Goal: Task Accomplishment & Management: Use online tool/utility

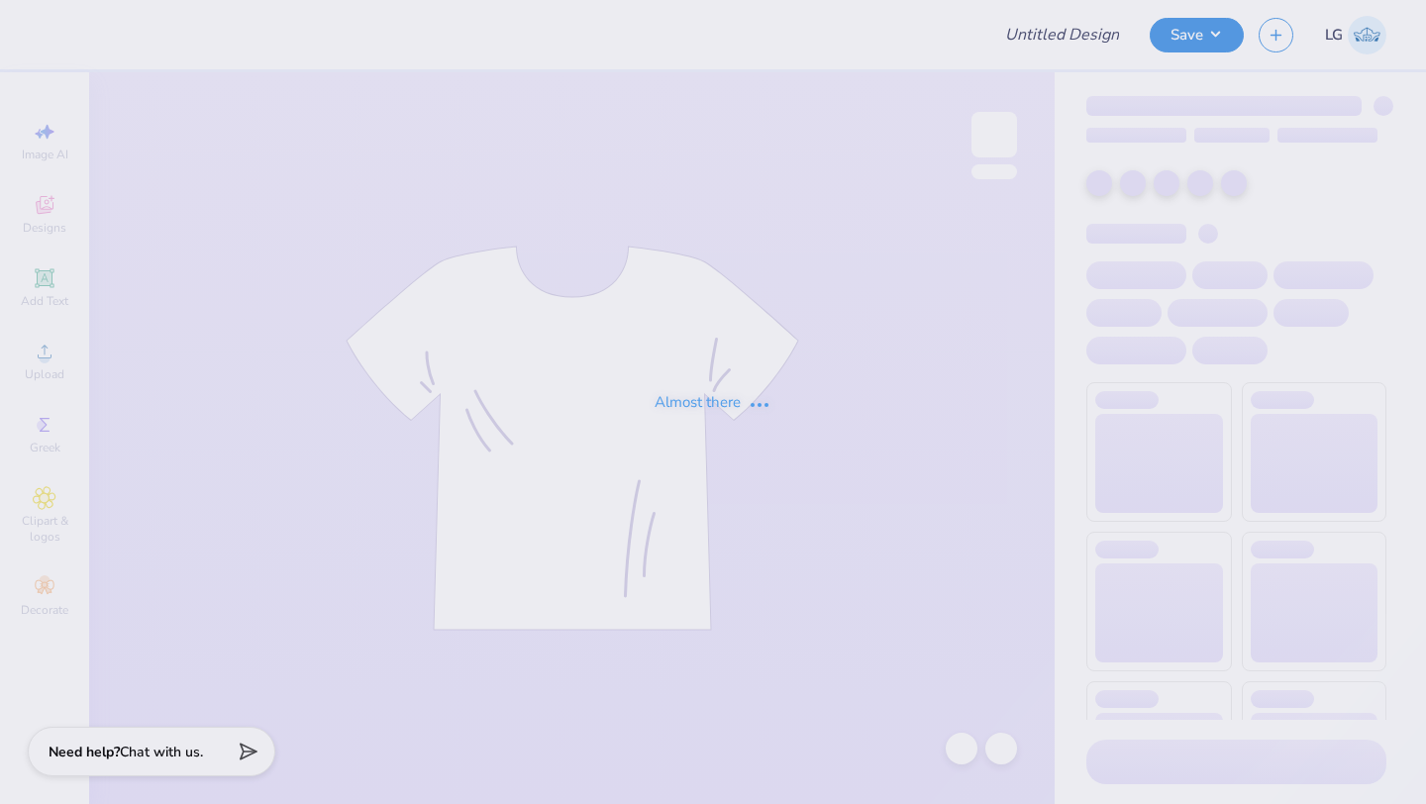
type input "DKA POCKET T-SHIRT"
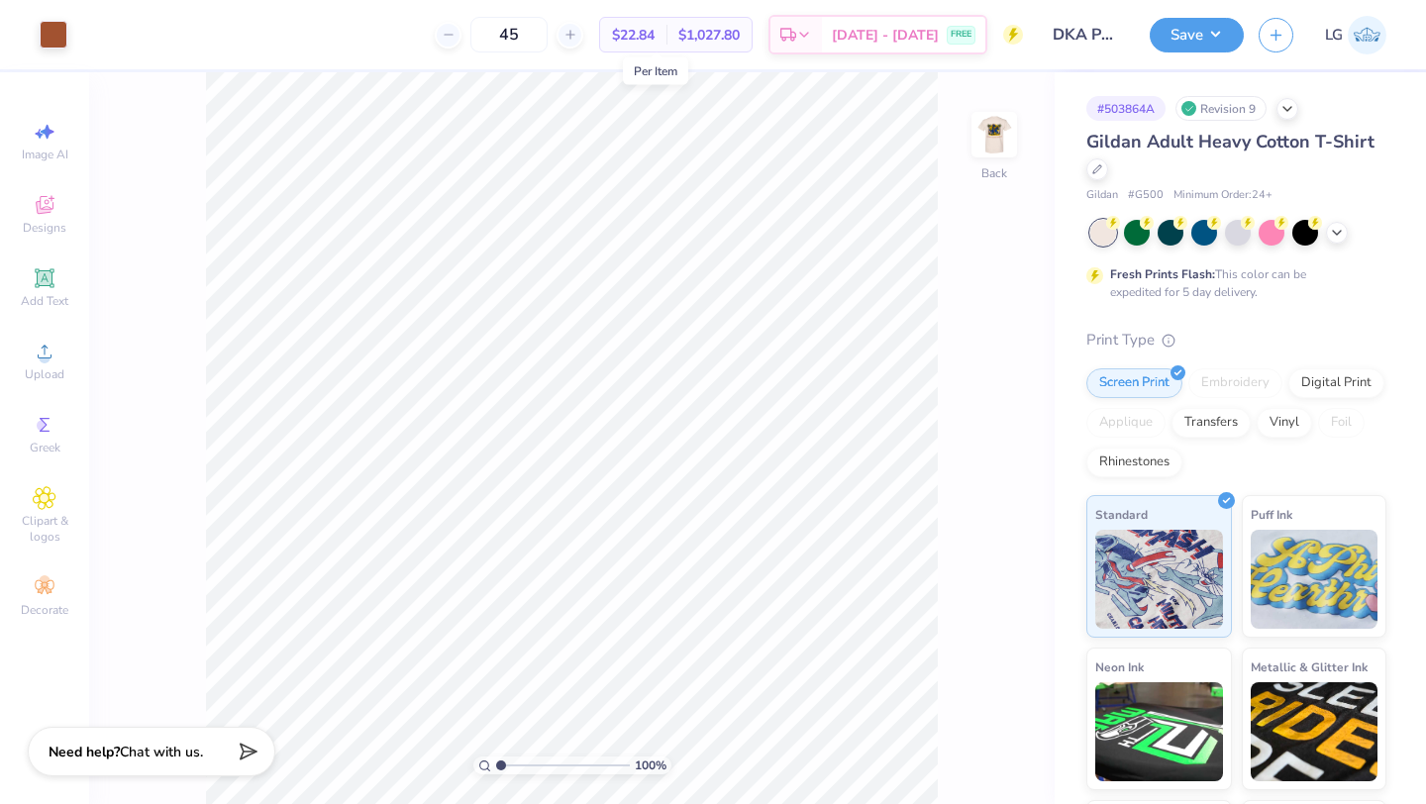
click at [655, 34] on span "$22.84" at bounding box center [633, 35] width 43 height 21
click at [543, 41] on input "45" at bounding box center [508, 35] width 77 height 36
type input "48"
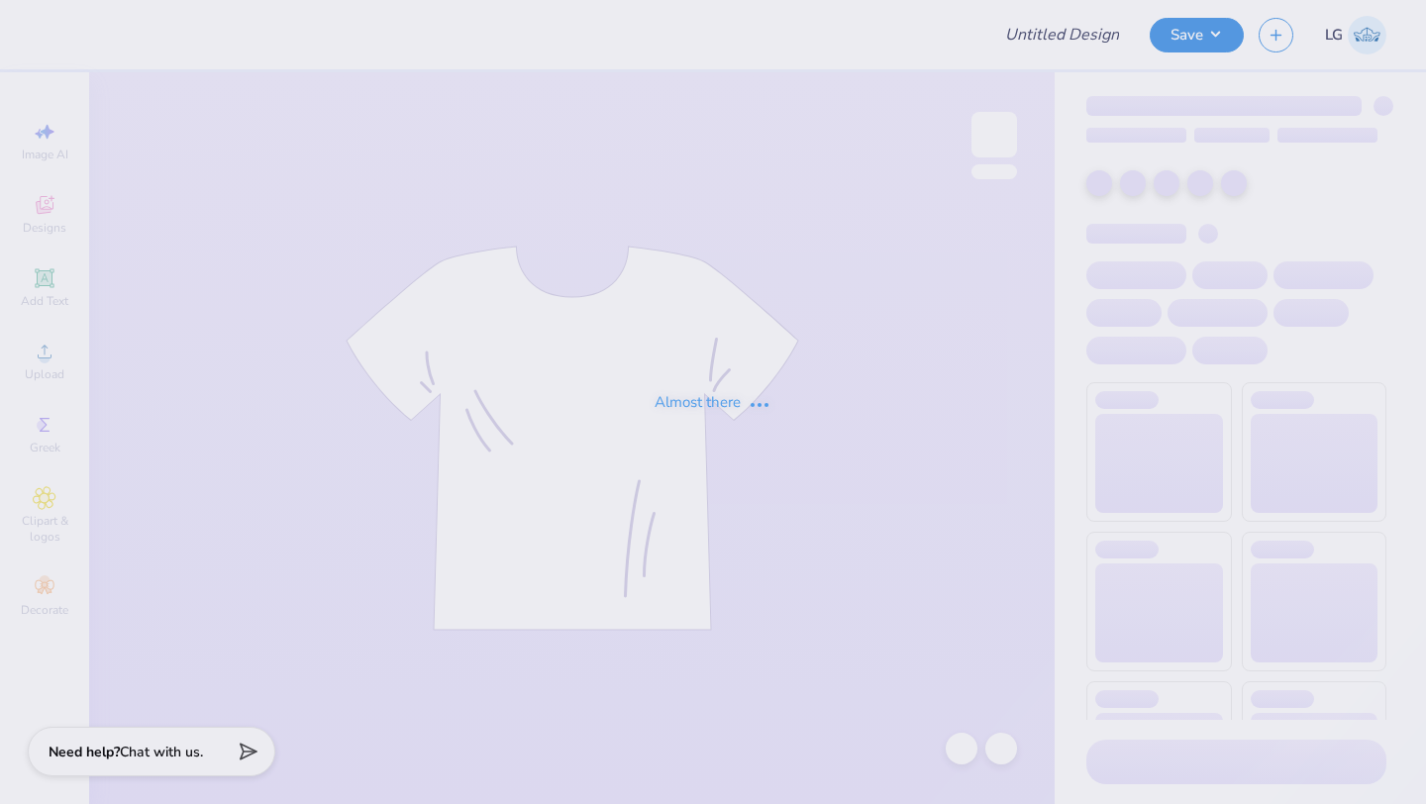
type input "Meteorology Chapter"
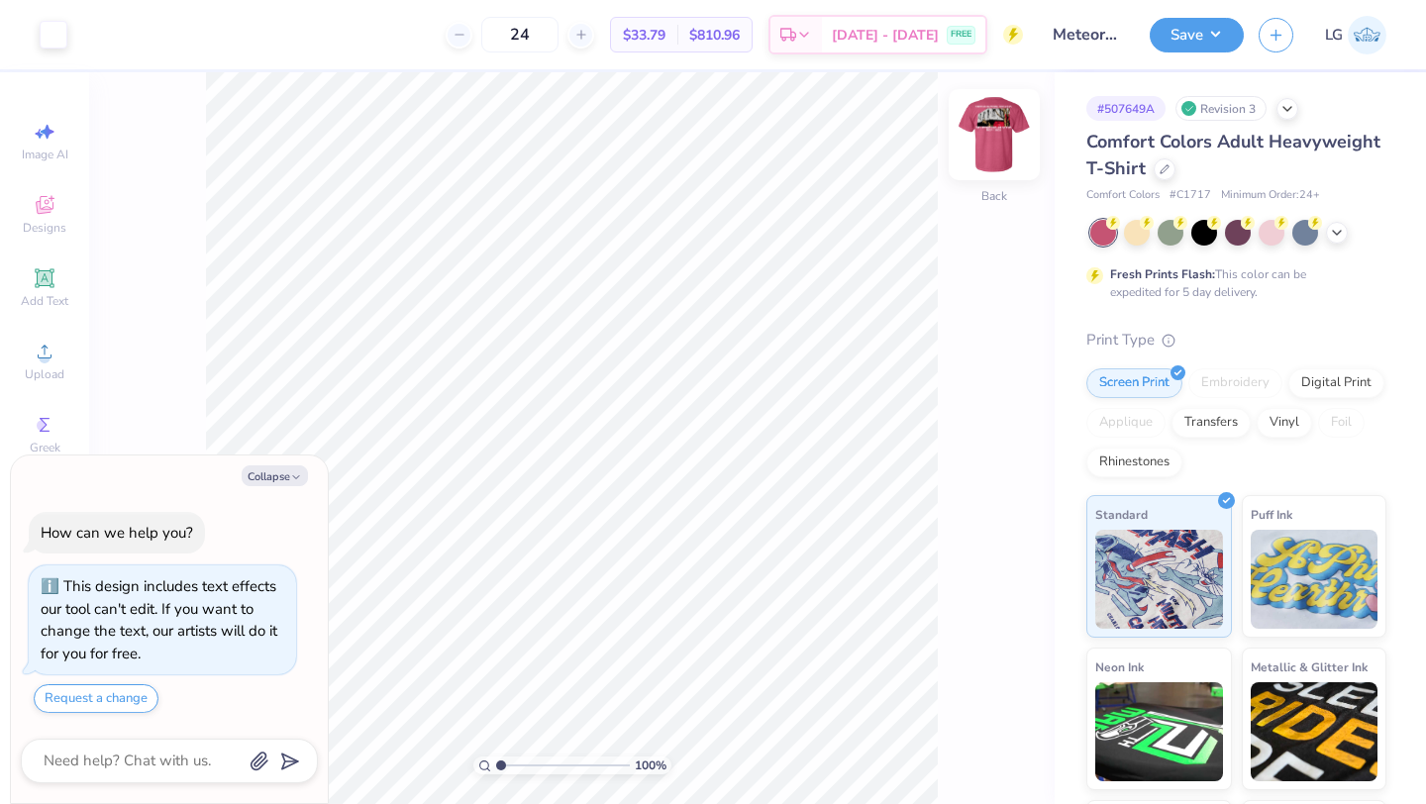
click at [988, 141] on img at bounding box center [994, 134] width 79 height 79
click at [984, 132] on img at bounding box center [994, 134] width 79 height 79
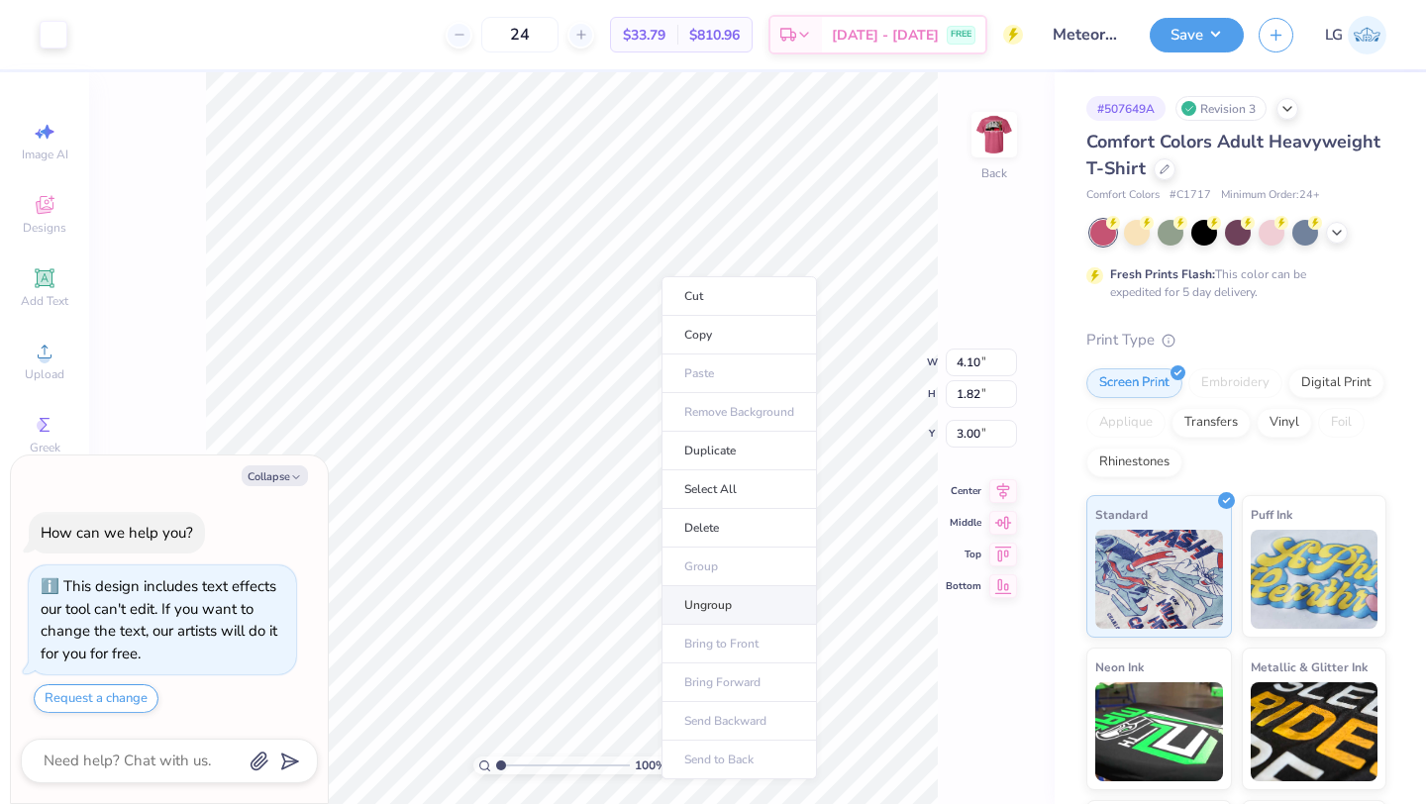
click at [716, 602] on li "Ungroup" at bounding box center [739, 605] width 155 height 39
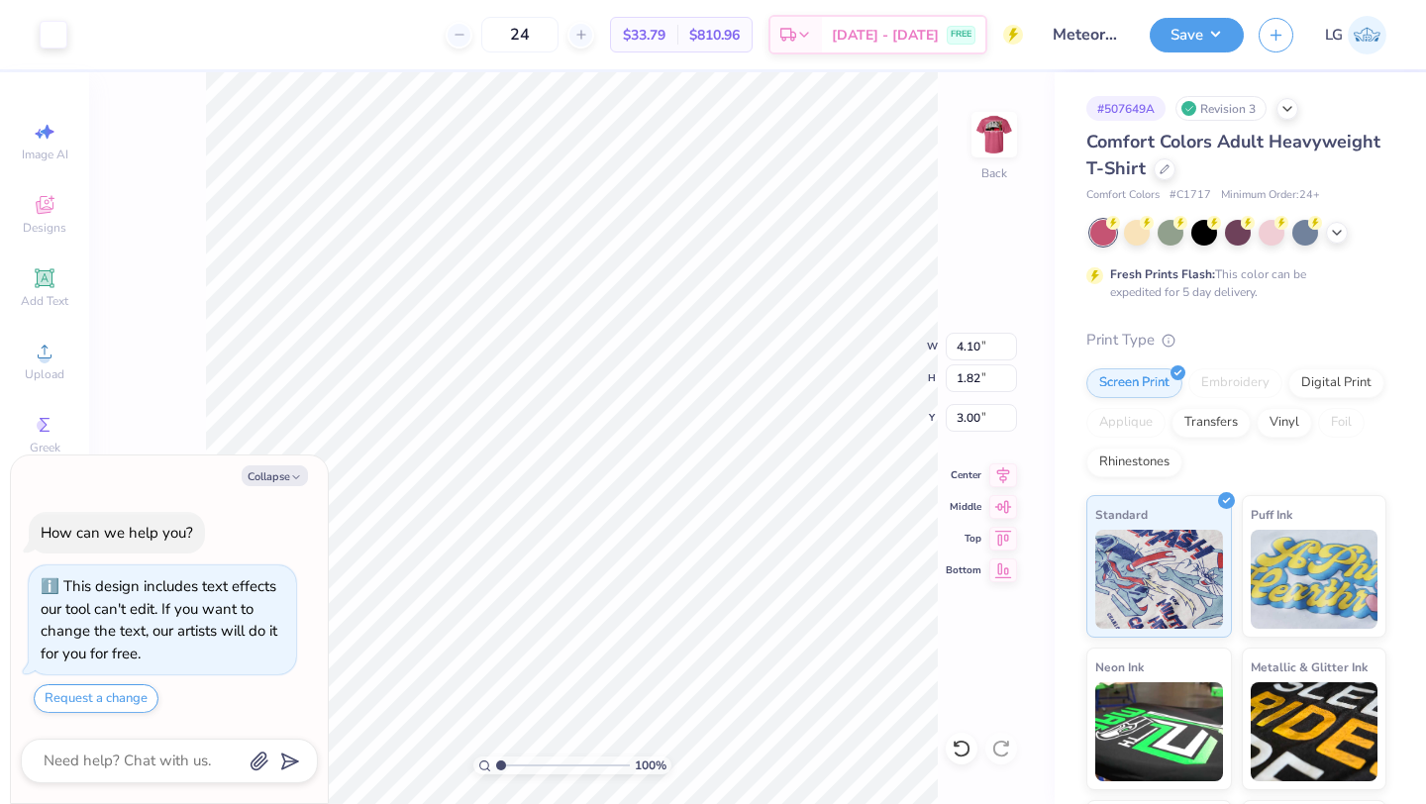
type textarea "x"
type input "2.78"
click at [730, 569] on li "Group" at bounding box center [739, 565] width 155 height 39
type textarea "x"
type input "2.90"
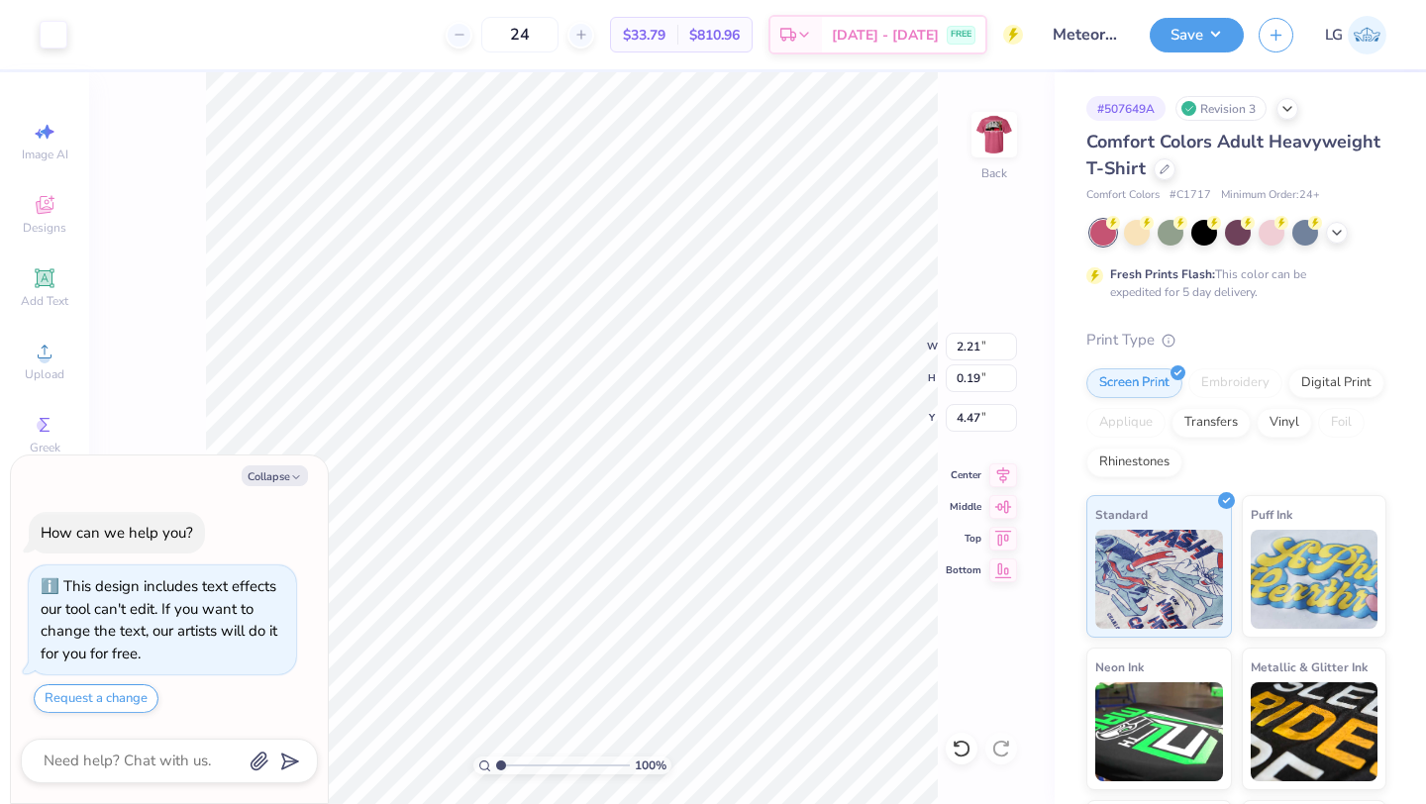
type input "0.25"
type textarea "x"
type input "4.35"
type textarea "x"
type input "3.00"
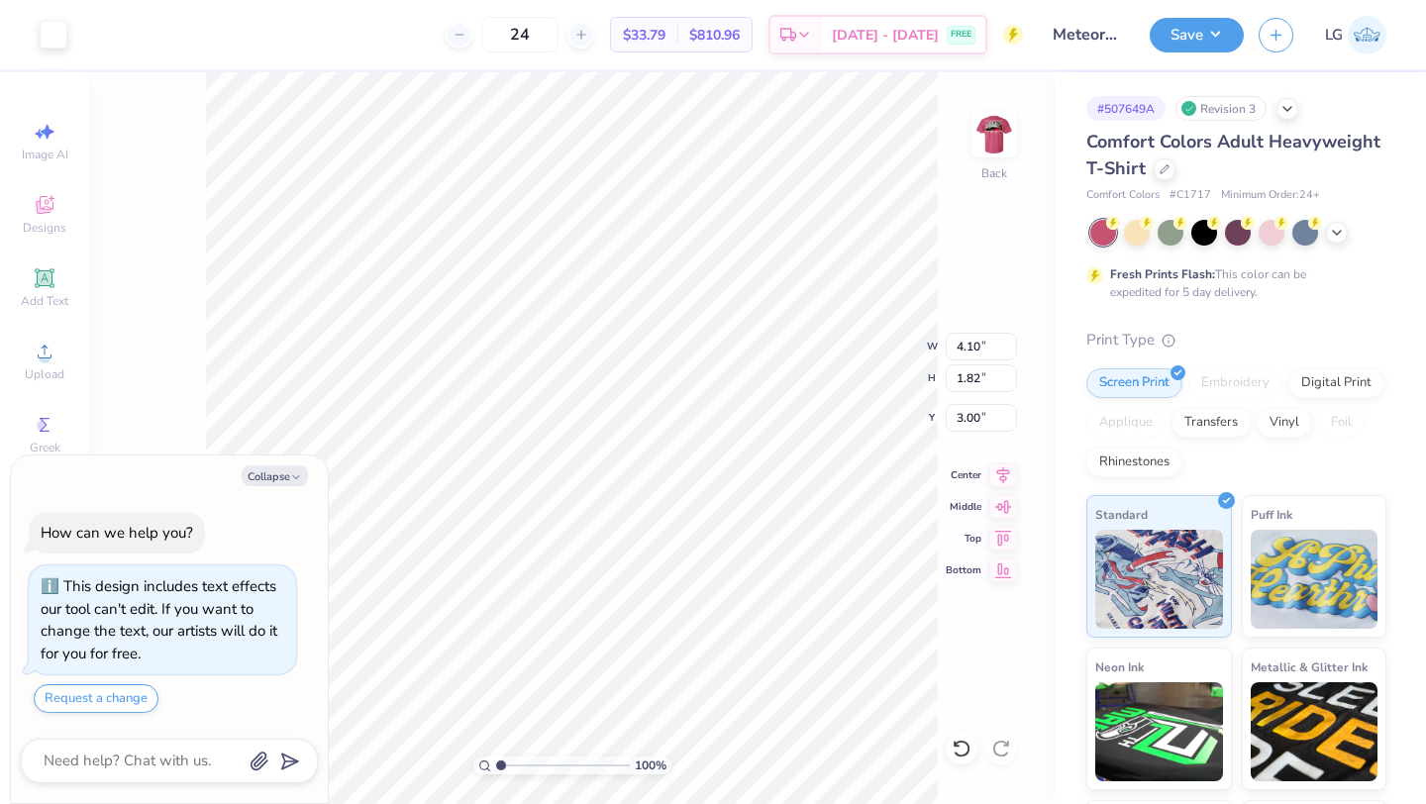
type textarea "x"
type input "2.90"
type input "0.25"
type input "4.35"
type textarea "x"
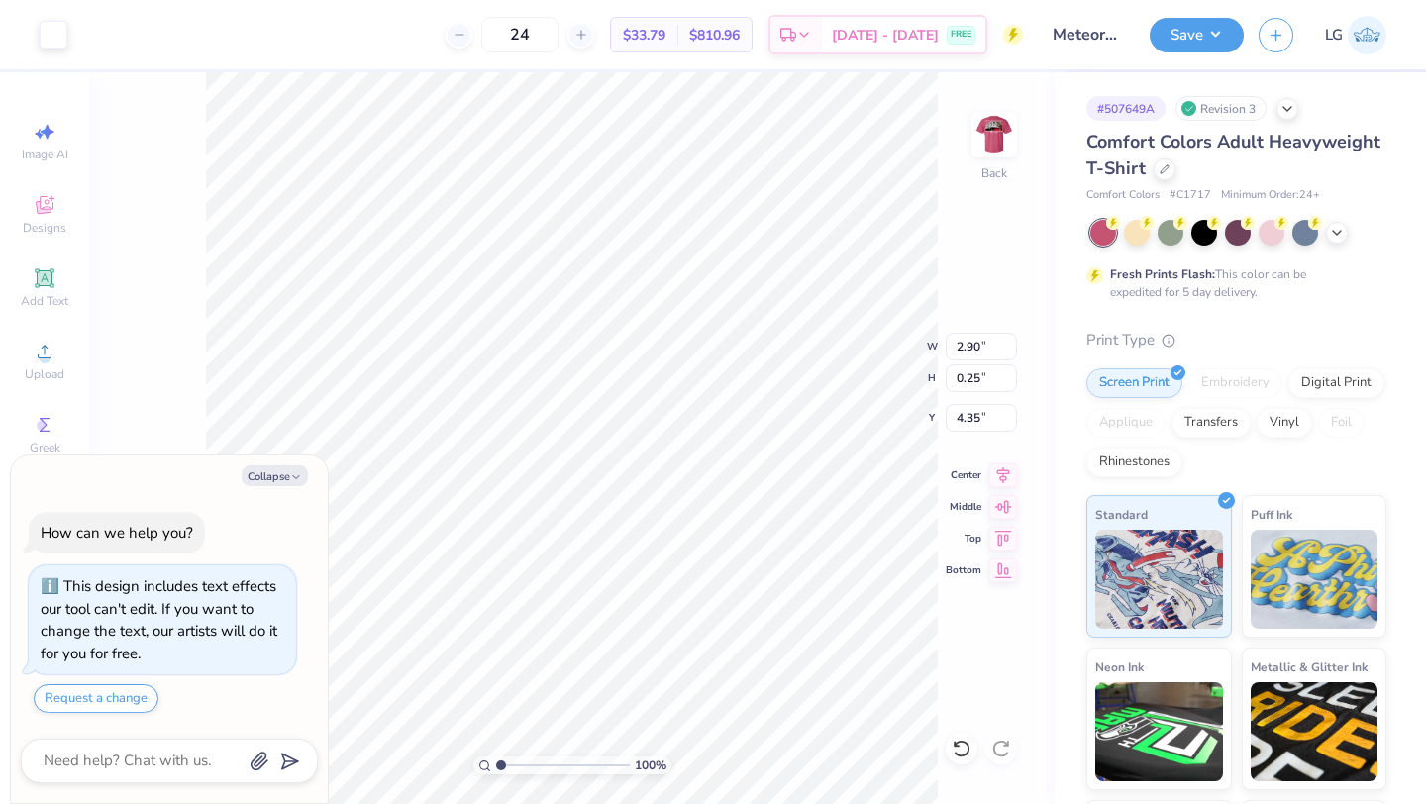
type input "4.56"
type textarea "x"
type input "2.77"
type input "0.24"
type textarea "x"
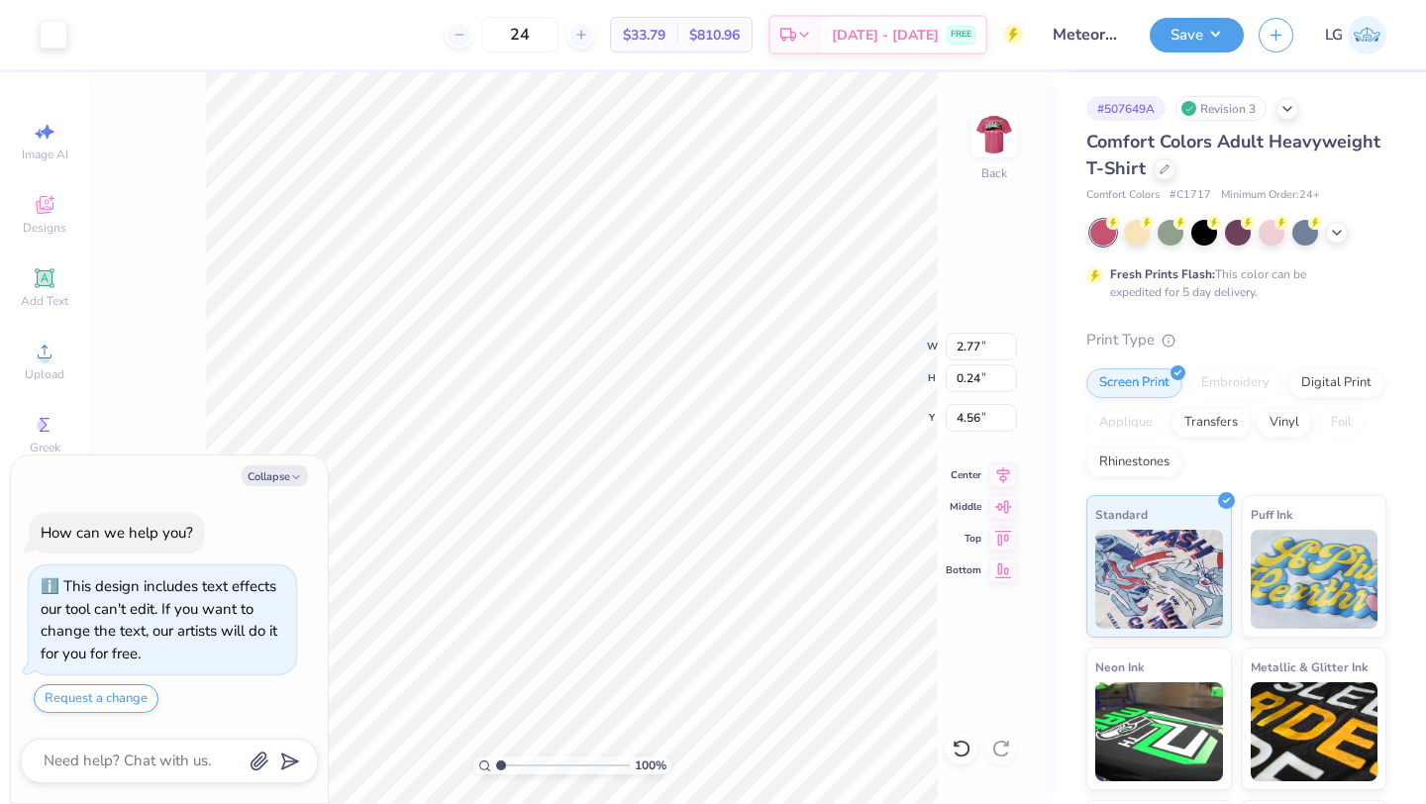
type input "5.72"
type textarea "x"
type input "3.15"
type input "0.28"
type textarea "x"
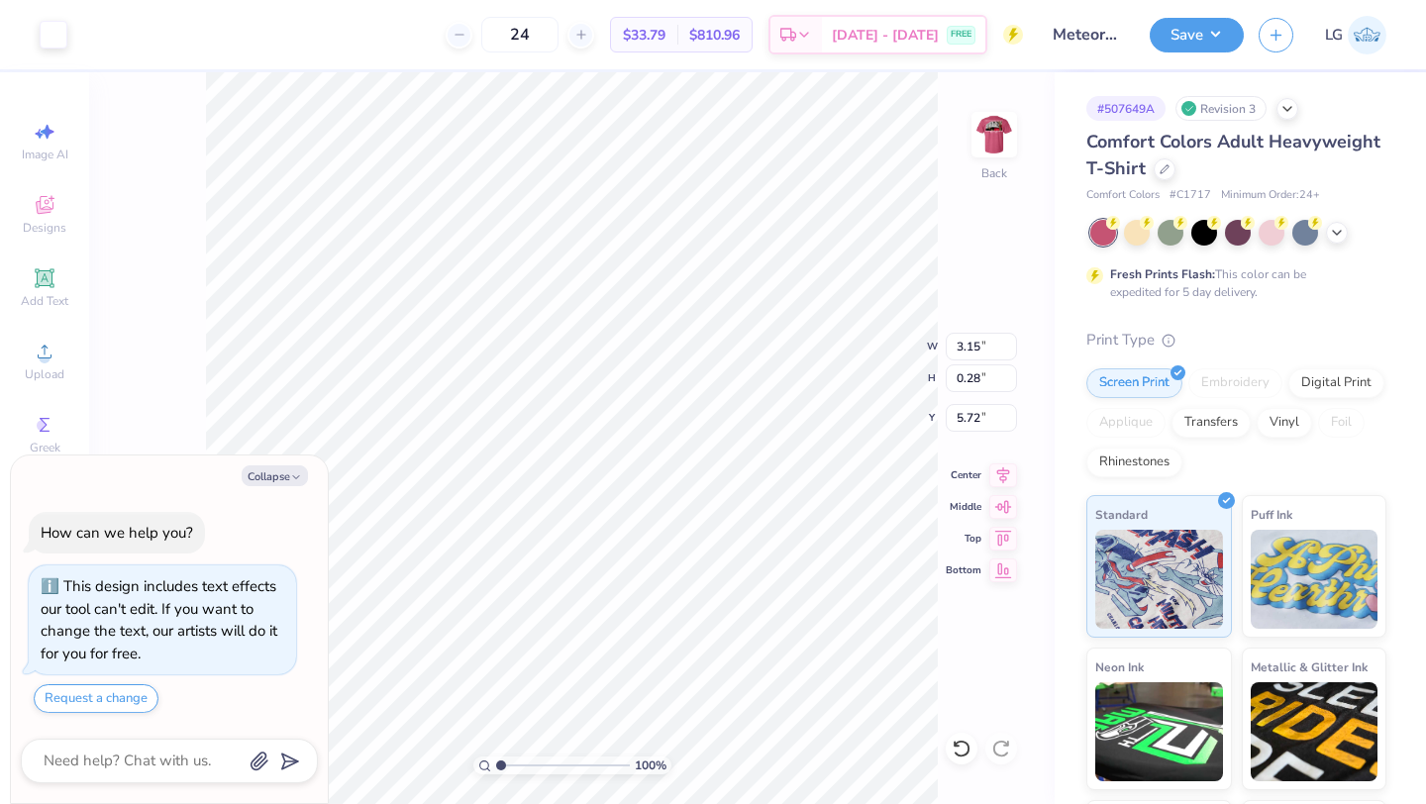
type input "6.16"
type textarea "x"
type input "4.06"
type input "0.36"
type textarea "x"
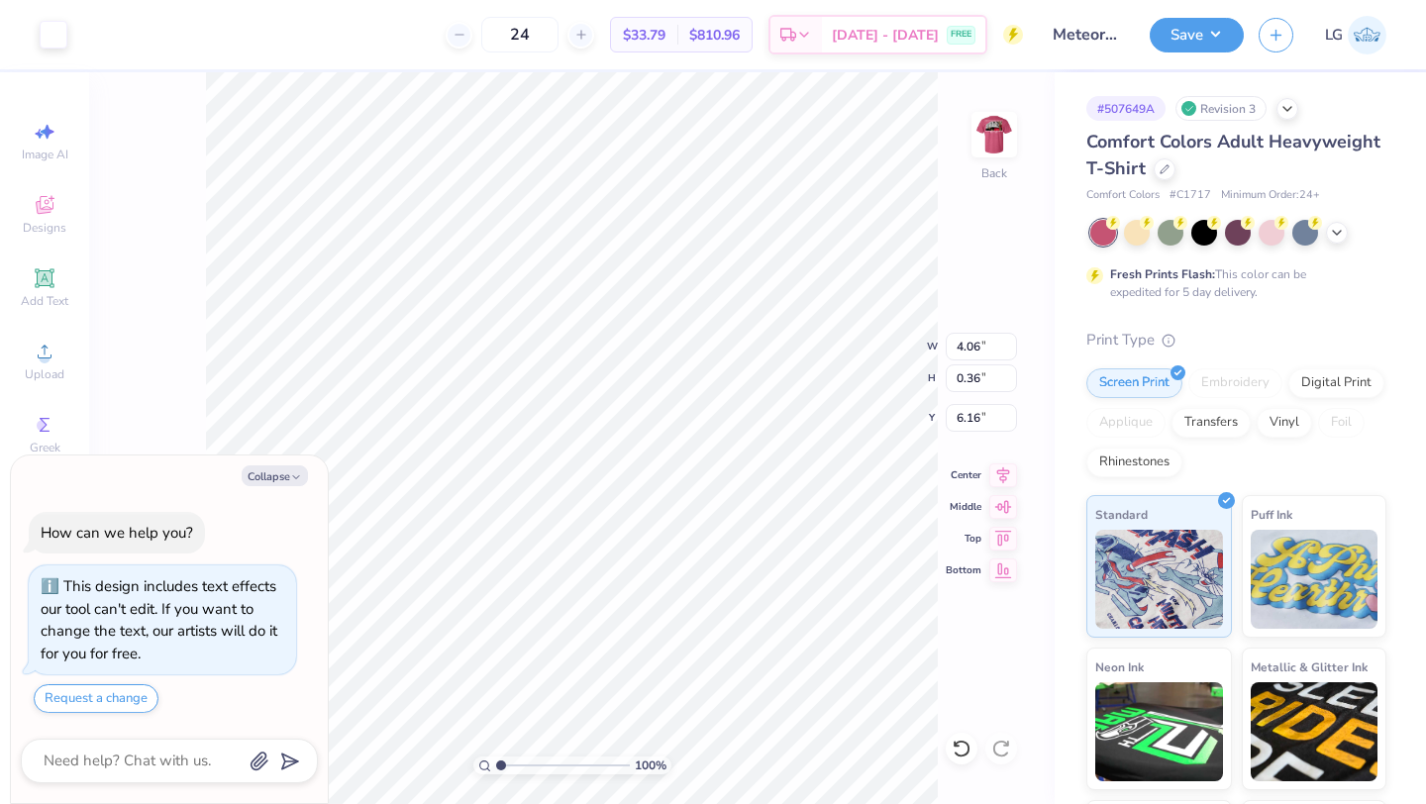
type input "6.17"
type textarea "x"
type input "3.55"
type input "0.31"
type textarea "x"
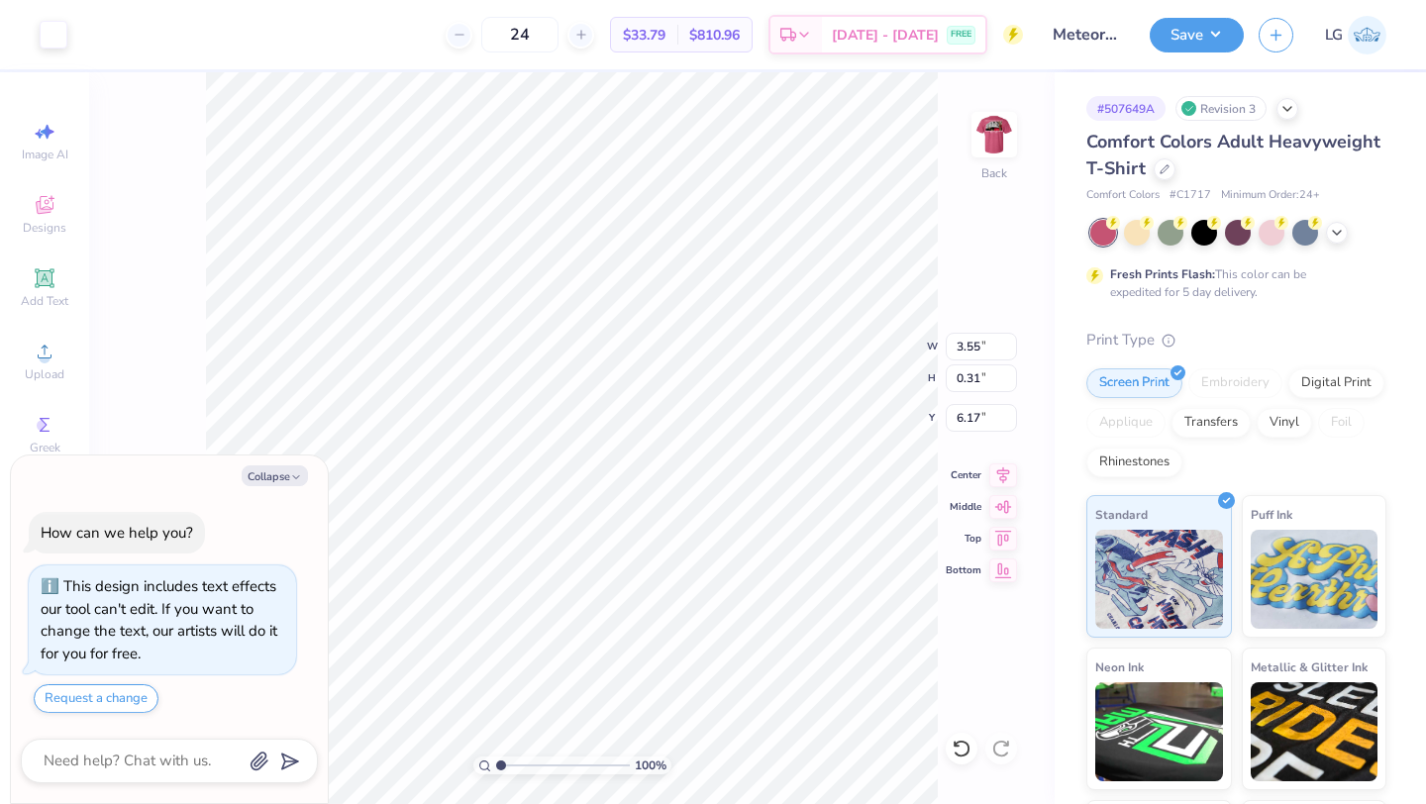
type input "4.51"
type textarea "x"
type input "4.10"
type input "1.82"
type input "3.00"
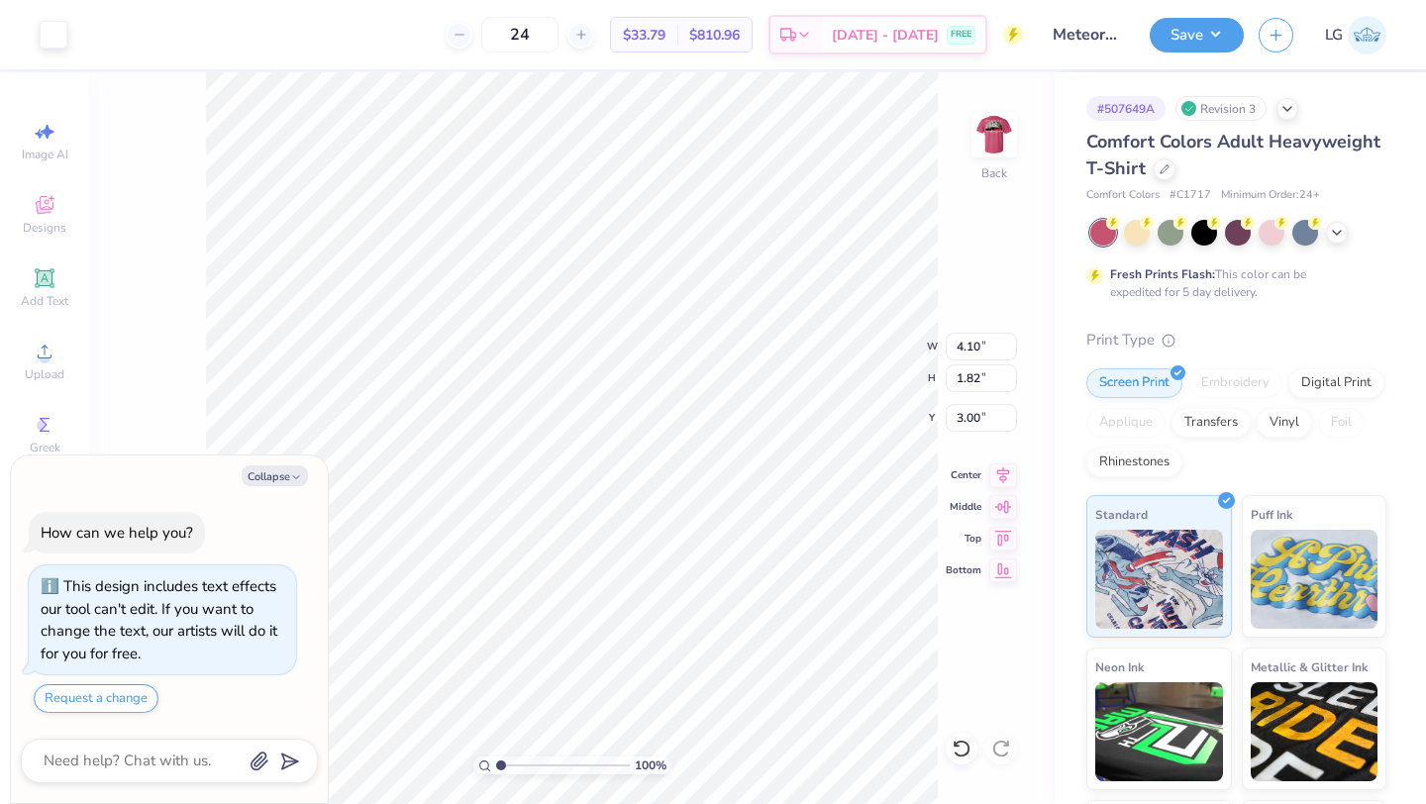
type textarea "x"
type input "4.29"
type input "1.90"
type textarea "x"
type input "4.37"
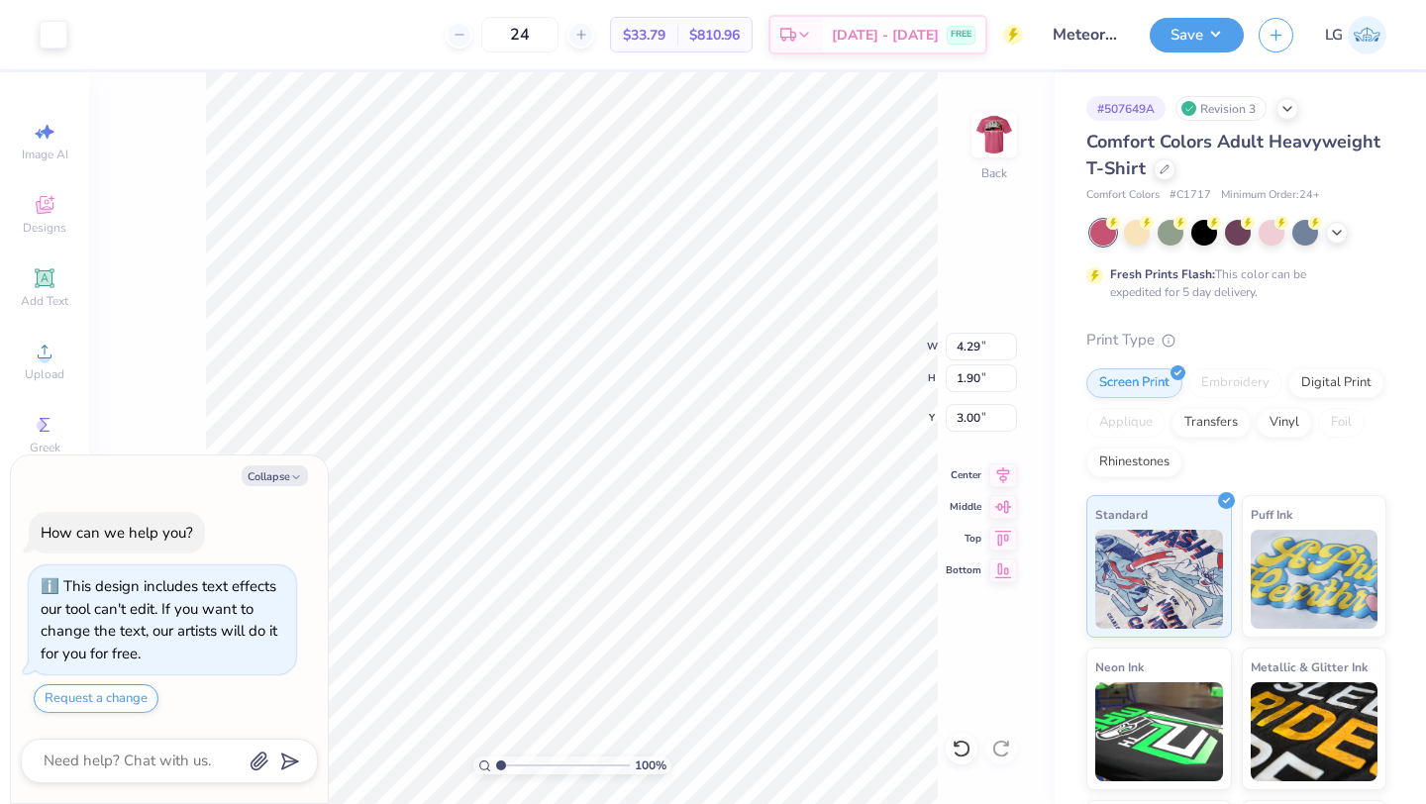
type input "1.93"
click at [996, 135] on img at bounding box center [994, 134] width 79 height 79
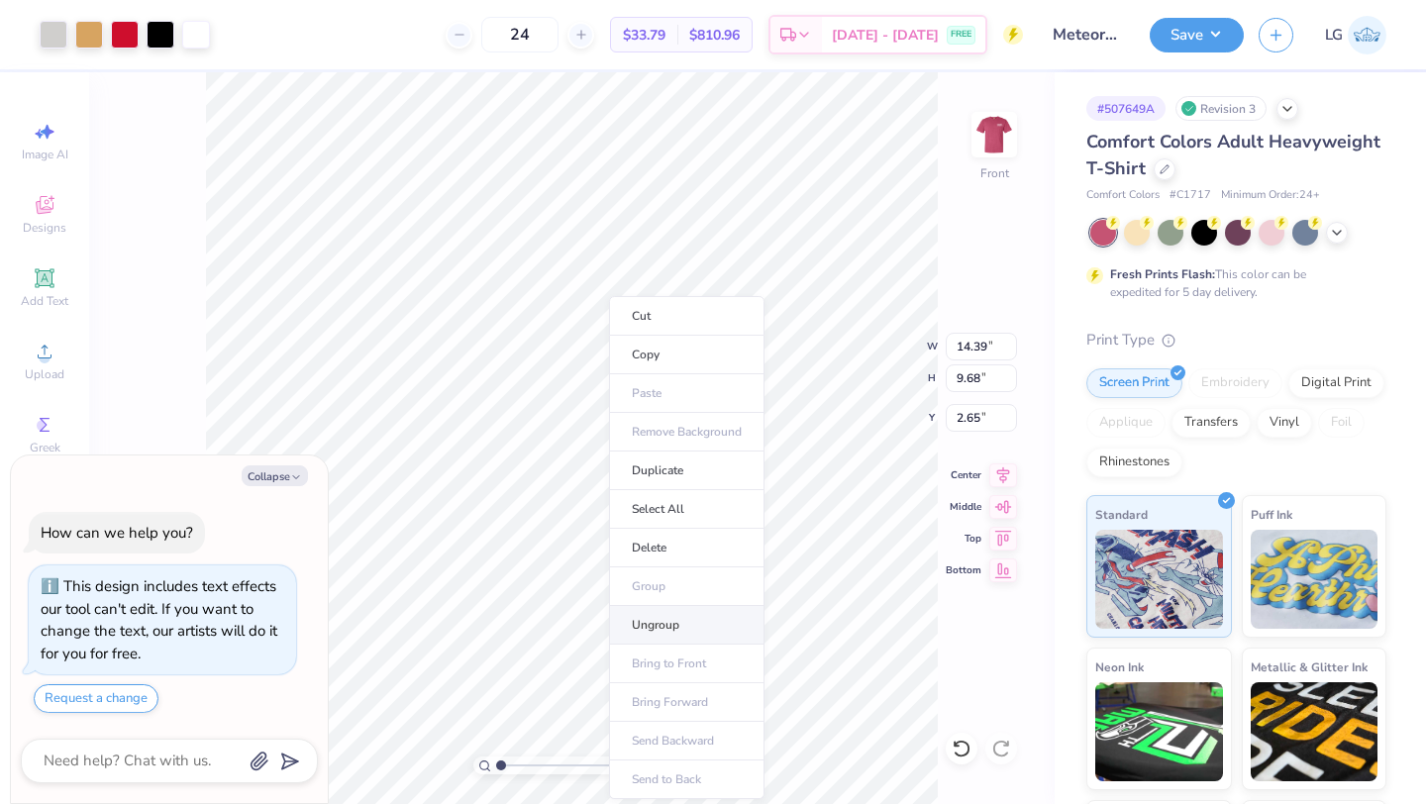
click at [657, 627] on li "Ungroup" at bounding box center [686, 625] width 155 height 39
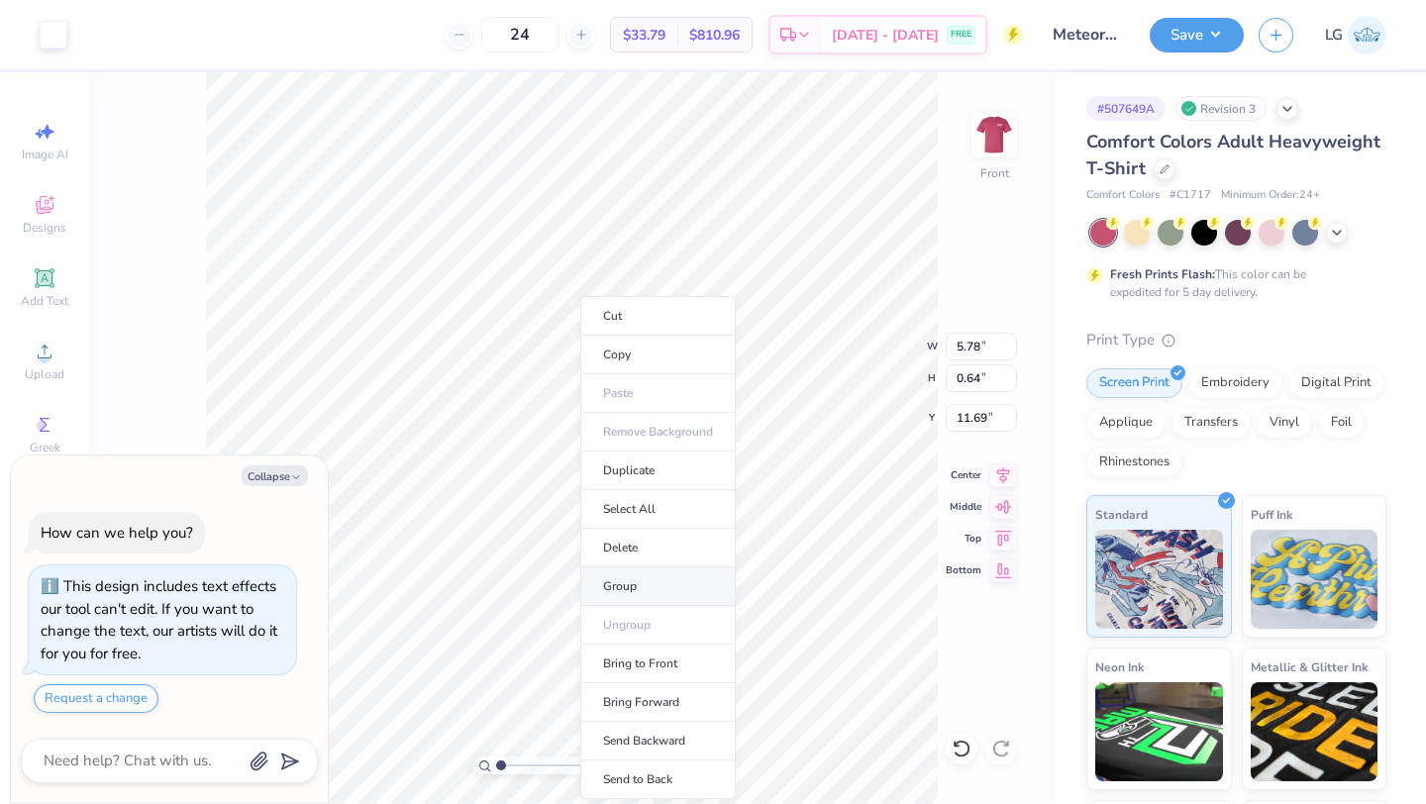
click at [627, 585] on li "Group" at bounding box center [657, 587] width 155 height 39
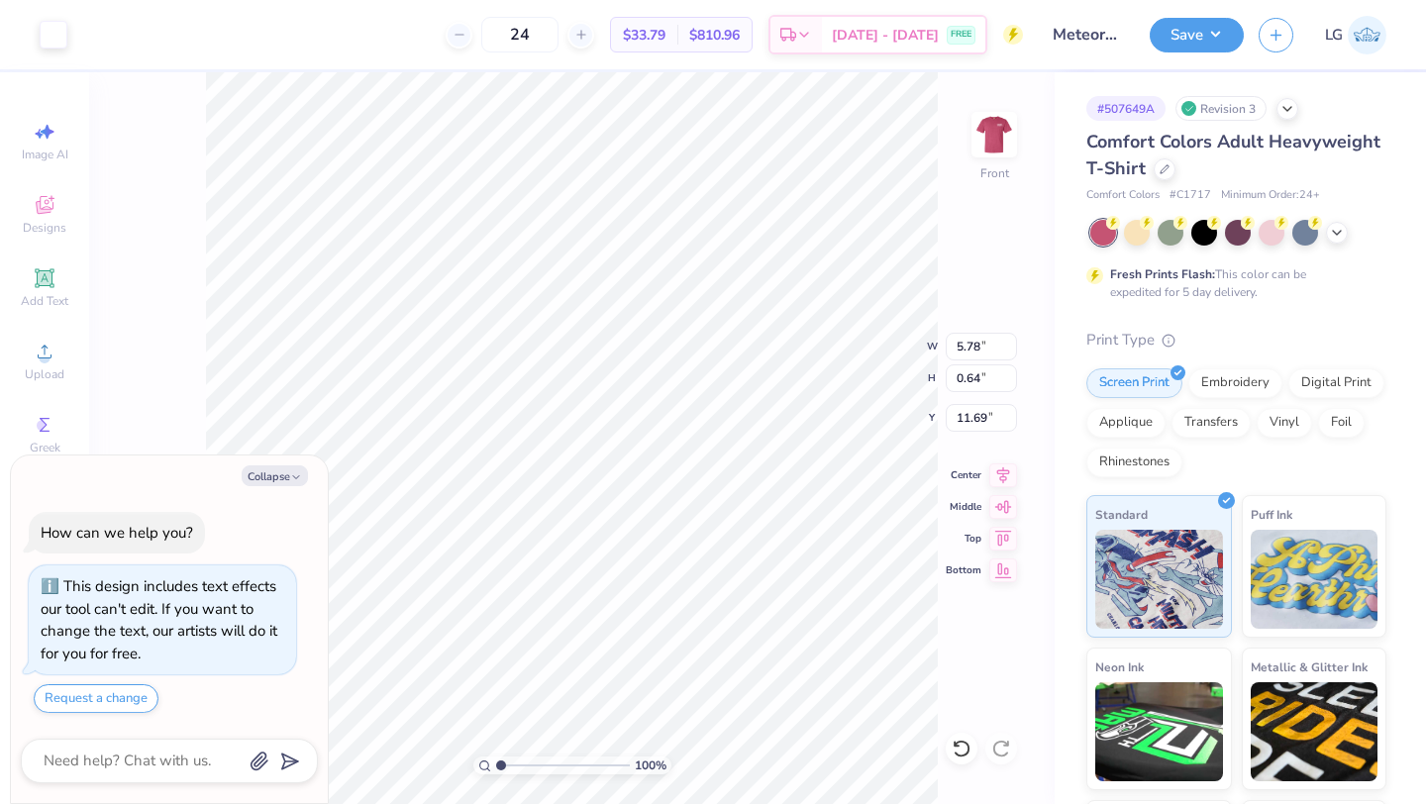
type textarea "x"
type input "13.11"
click at [961, 760] on div at bounding box center [962, 749] width 32 height 32
click at [649, 581] on li "Group" at bounding box center [661, 587] width 155 height 39
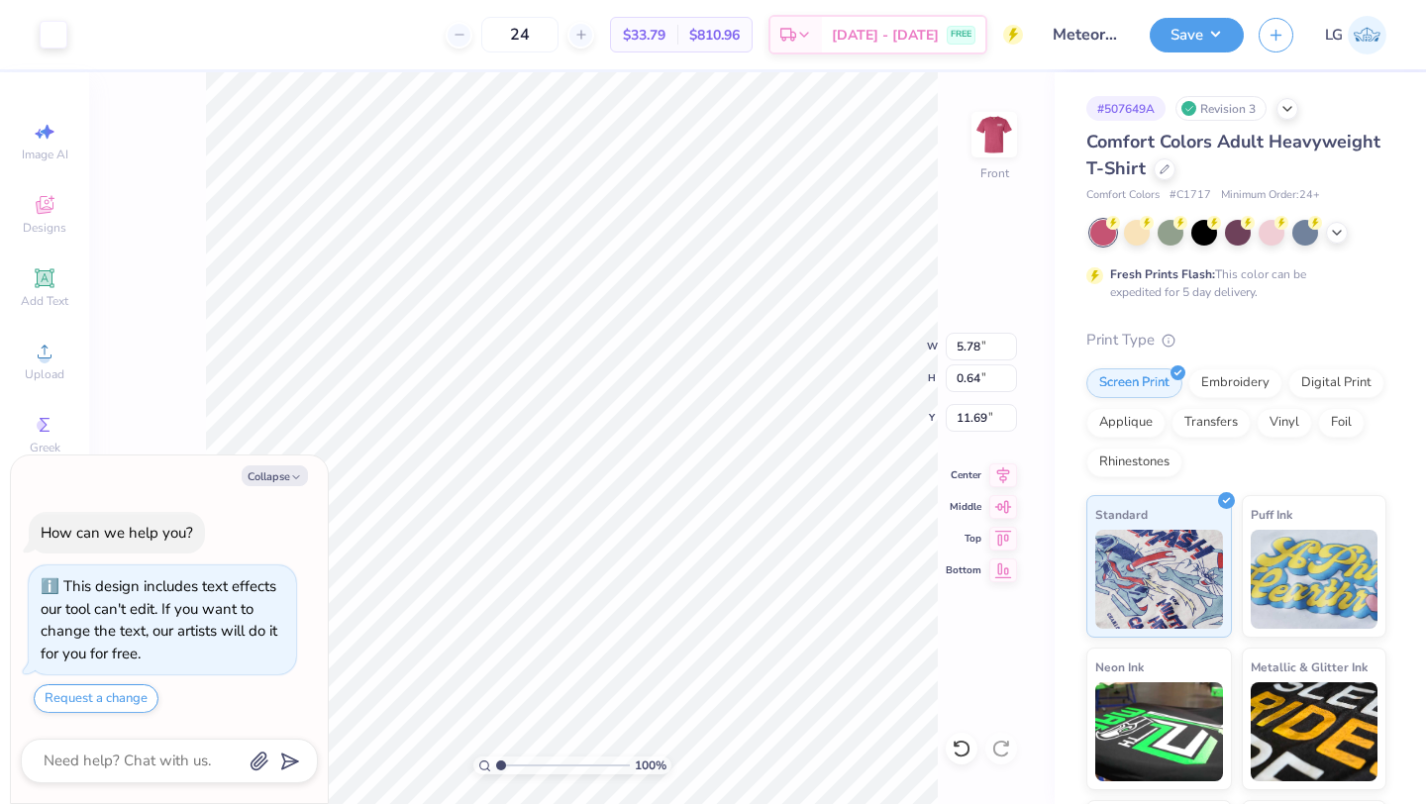
type textarea "x"
type input "12.85"
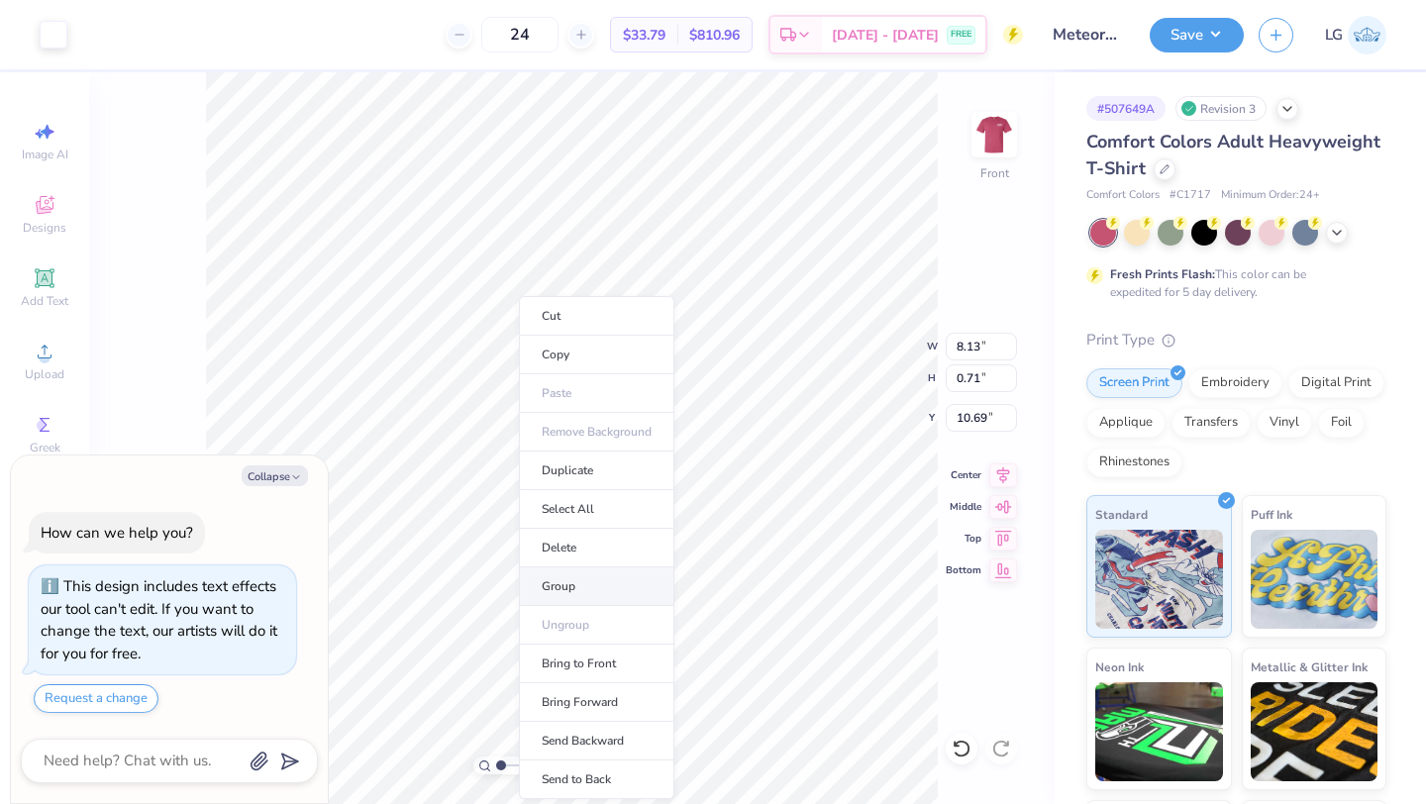
click at [582, 587] on li "Group" at bounding box center [596, 587] width 155 height 39
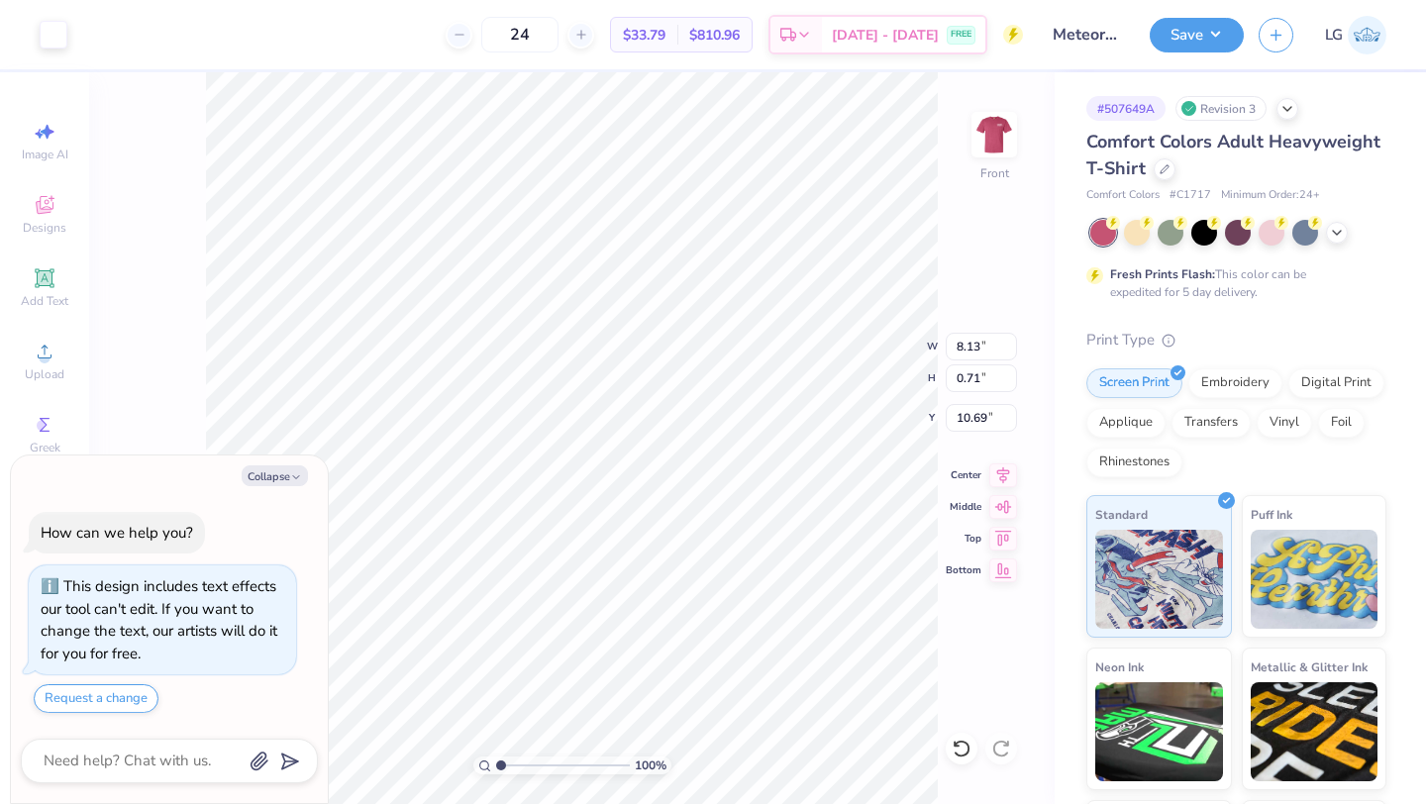
type textarea "x"
type input "10.99"
click at [613, 590] on li "Group" at bounding box center [618, 587] width 155 height 39
type textarea "x"
type input "11.78"
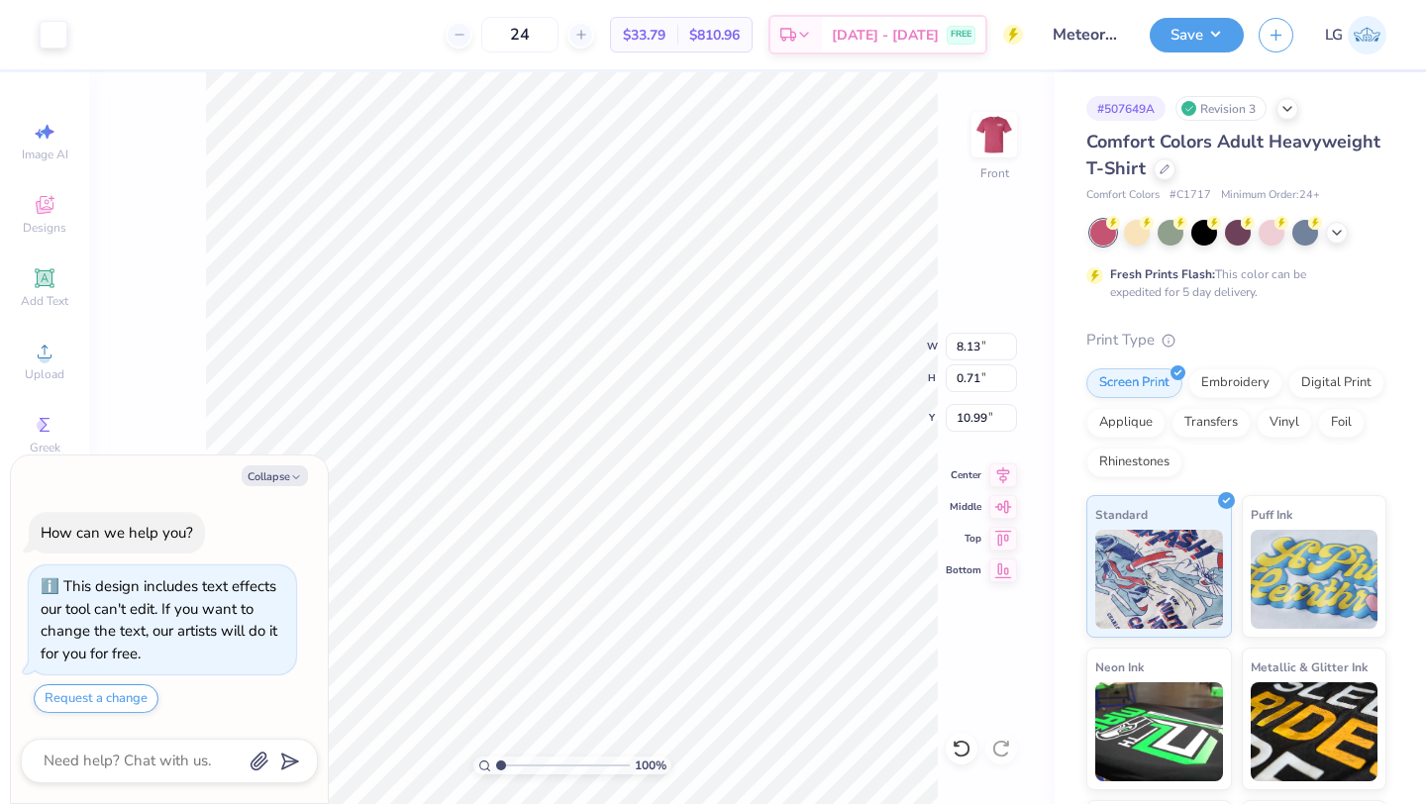
type input "1.03"
type textarea "x"
type input "10.69"
click at [952, 738] on div at bounding box center [962, 749] width 32 height 32
click at [965, 742] on icon at bounding box center [961, 749] width 17 height 18
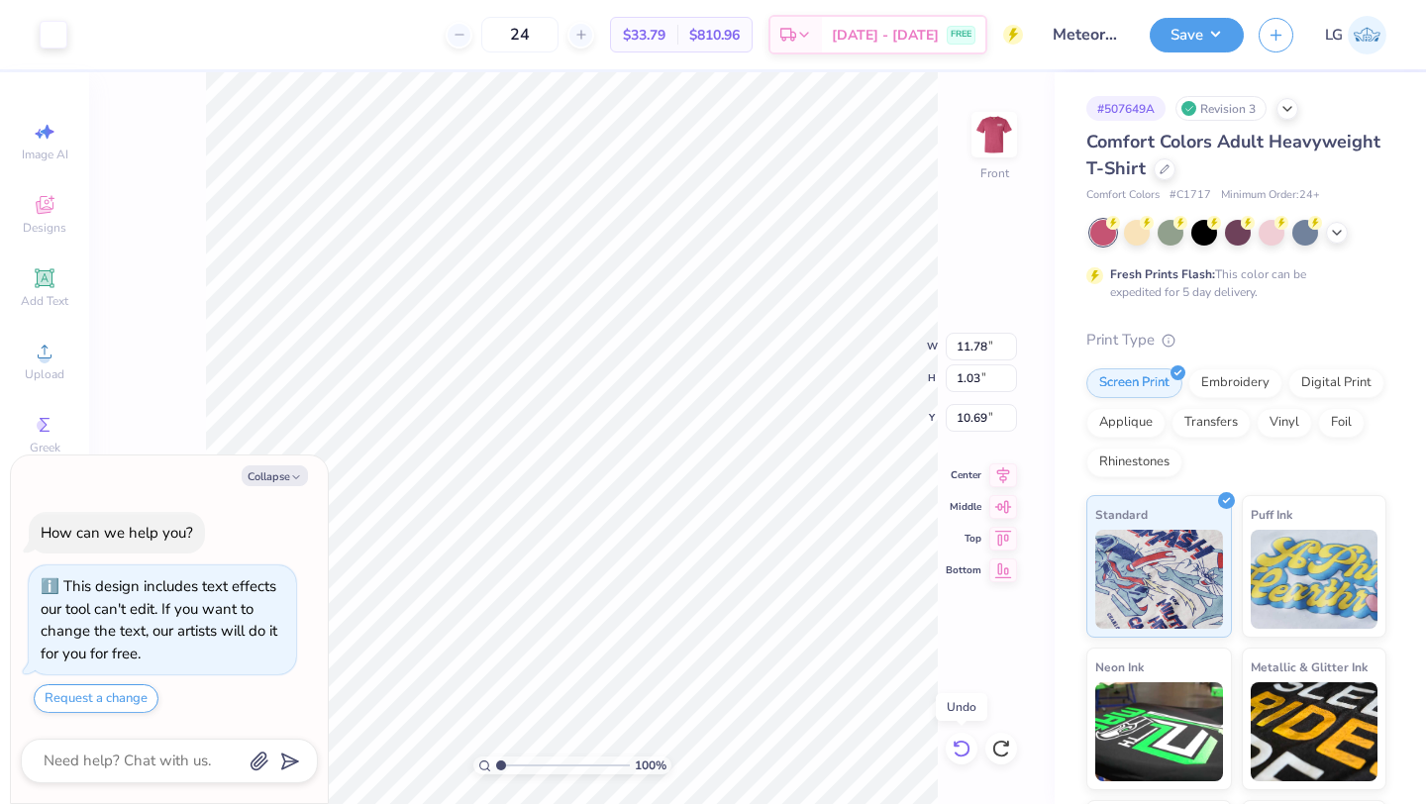
type textarea "x"
type input "10.99"
type textarea "x"
type input "10.69"
type textarea "x"
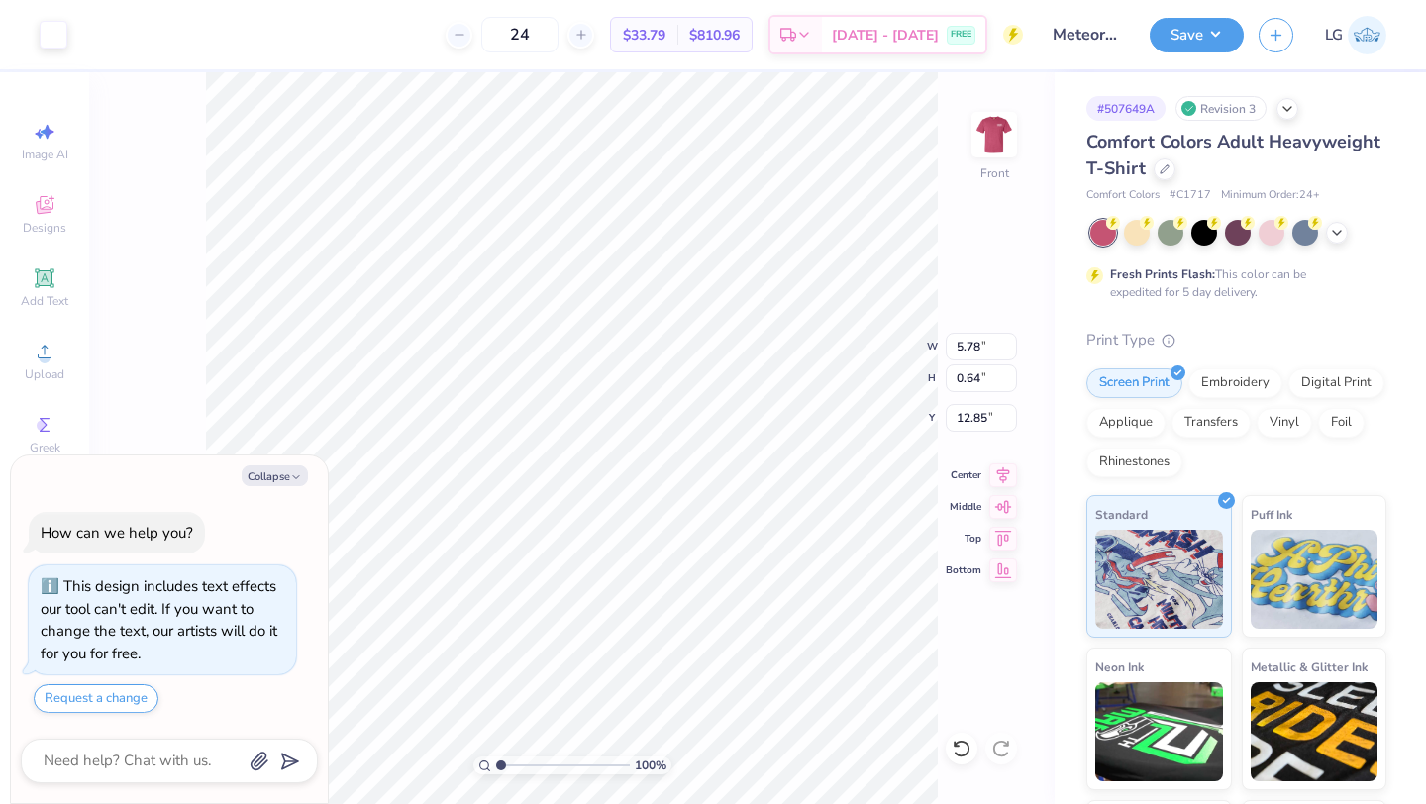
type input "12.04"
type textarea "x"
type input "11.78"
type input "1.03"
type input "10.69"
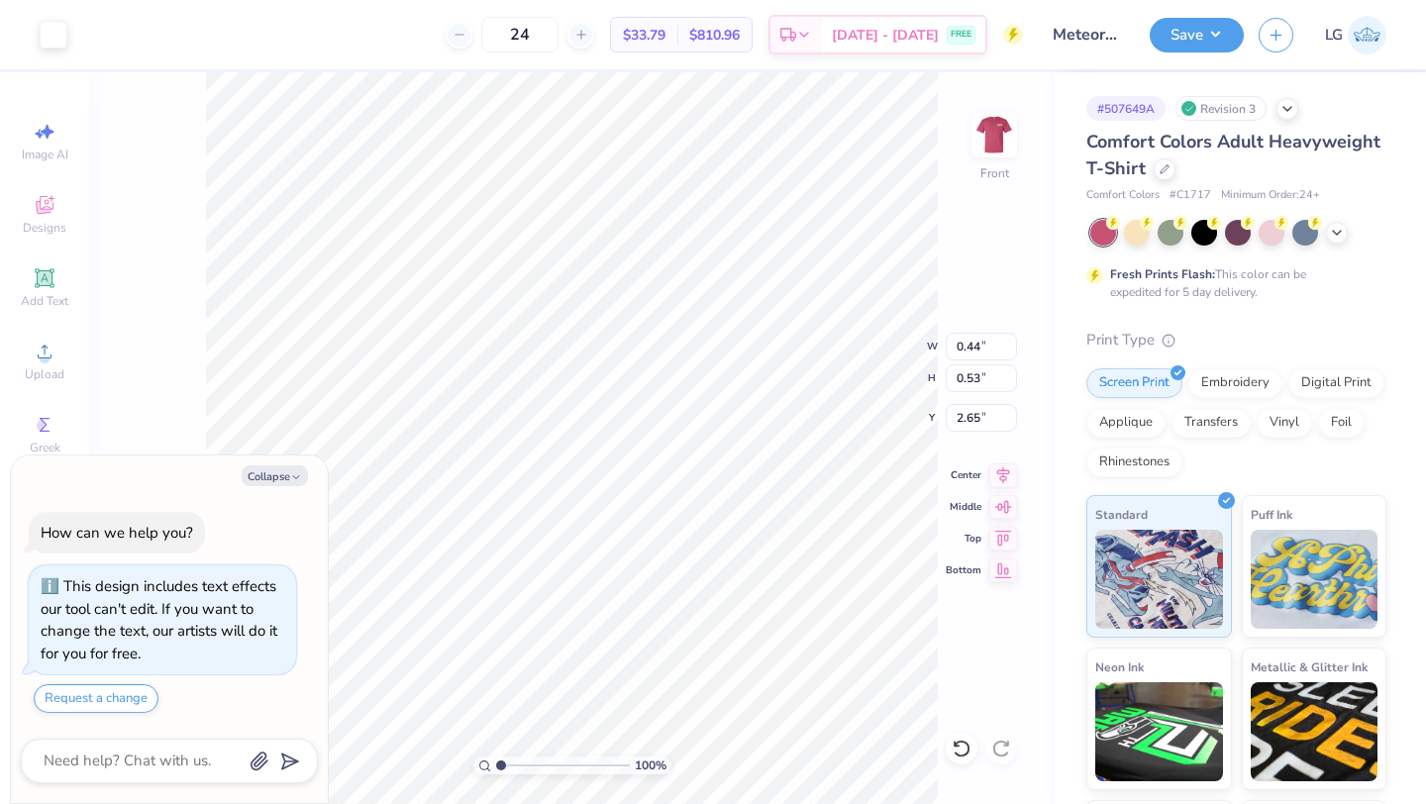
type textarea "x"
type input "2.74"
click at [957, 742] on icon at bounding box center [962, 749] width 20 height 20
type textarea "x"
type input "8.98"
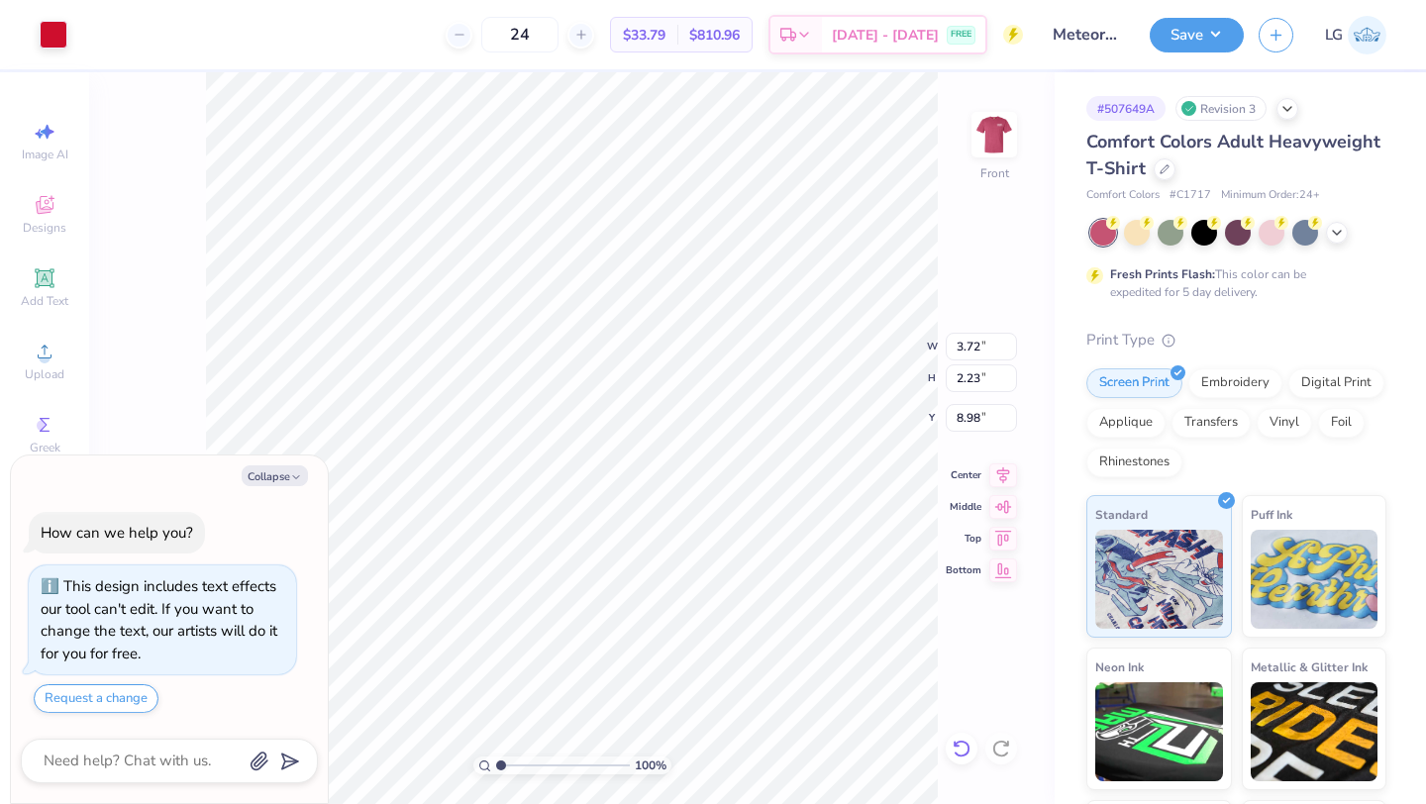
click at [961, 749] on icon at bounding box center [962, 749] width 20 height 20
type textarea "x"
type input "8.71"
click at [956, 750] on icon at bounding box center [962, 749] width 20 height 20
click at [955, 753] on icon at bounding box center [961, 749] width 17 height 18
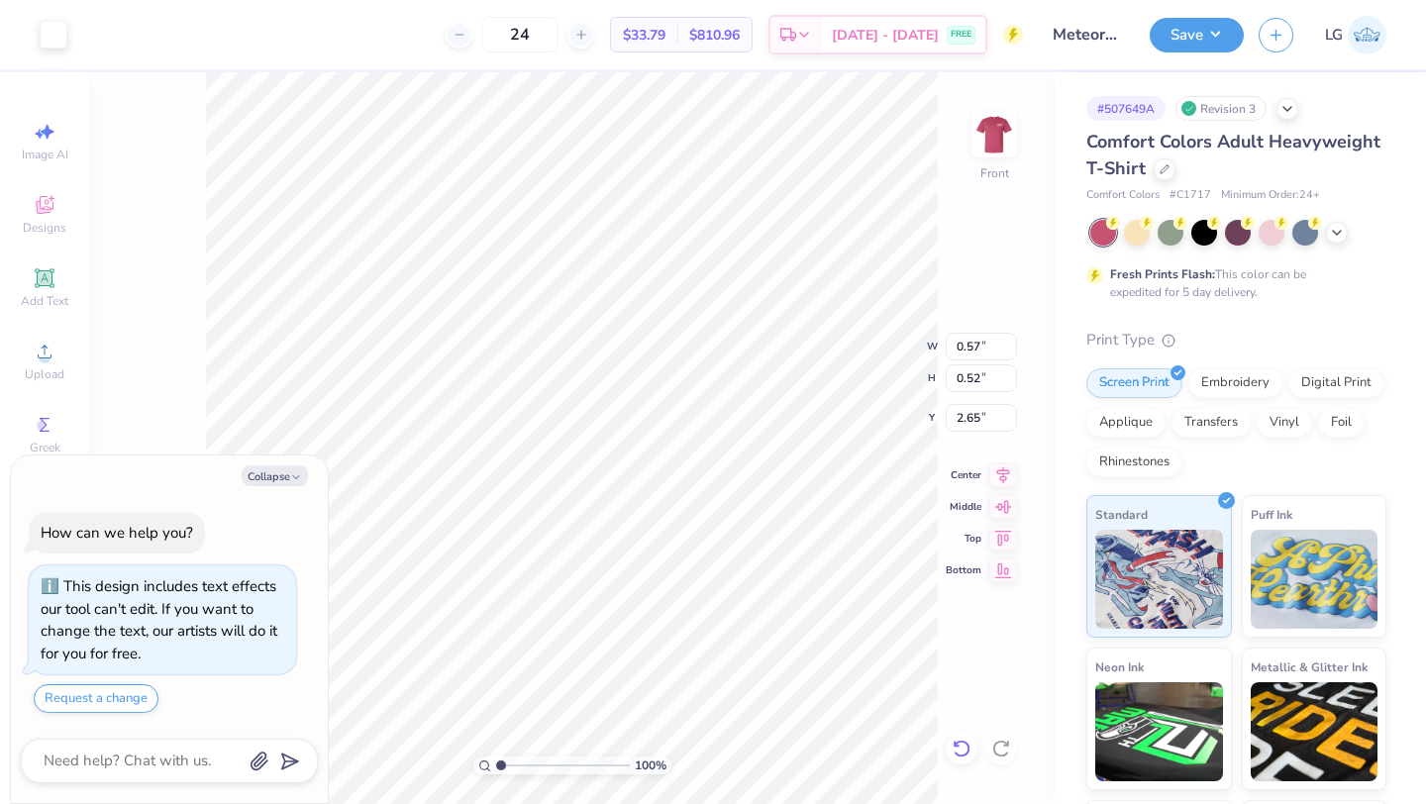
type textarea "x"
type input "2.74"
click at [971, 752] on icon at bounding box center [962, 749] width 20 height 20
type textarea "x"
type input "2.65"
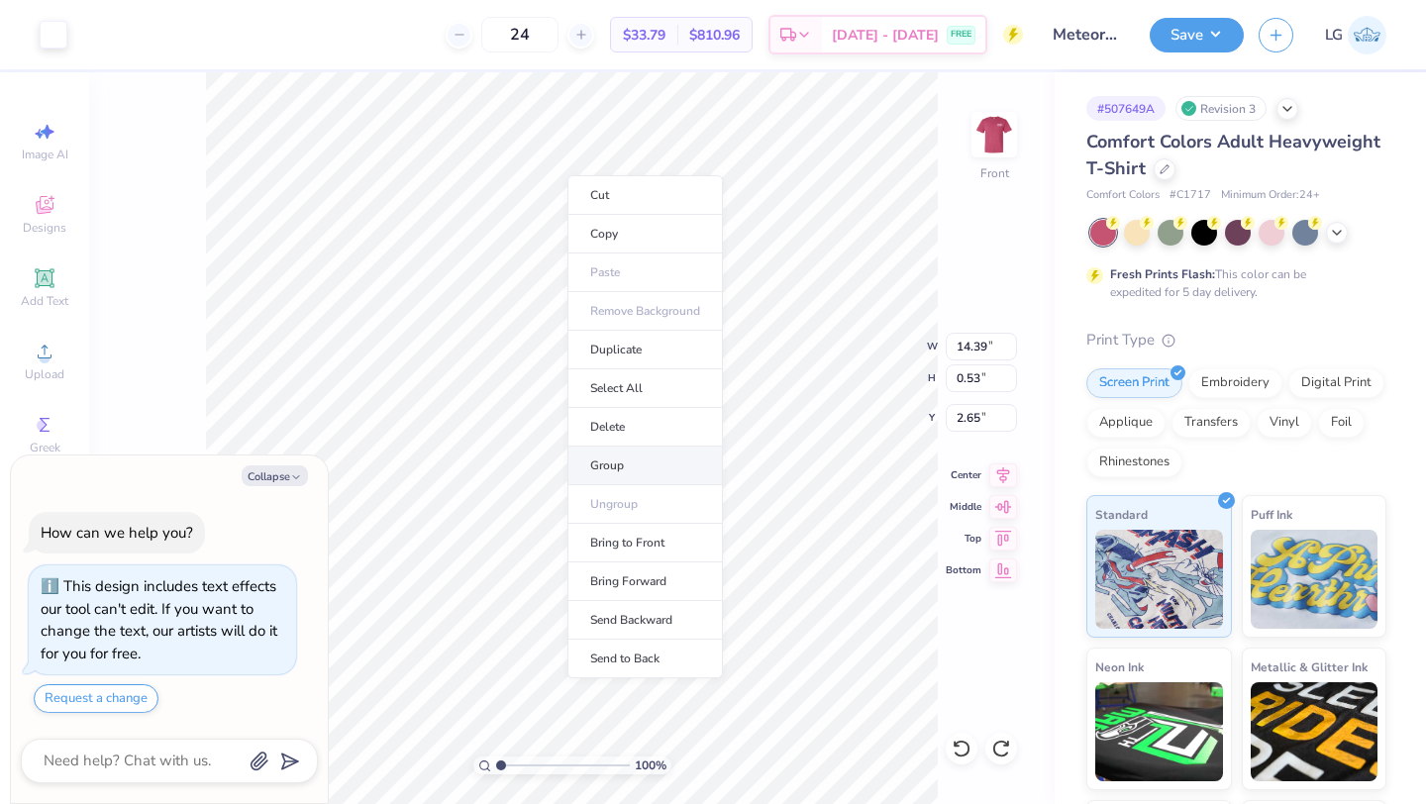
click at [648, 465] on li "Group" at bounding box center [645, 466] width 155 height 39
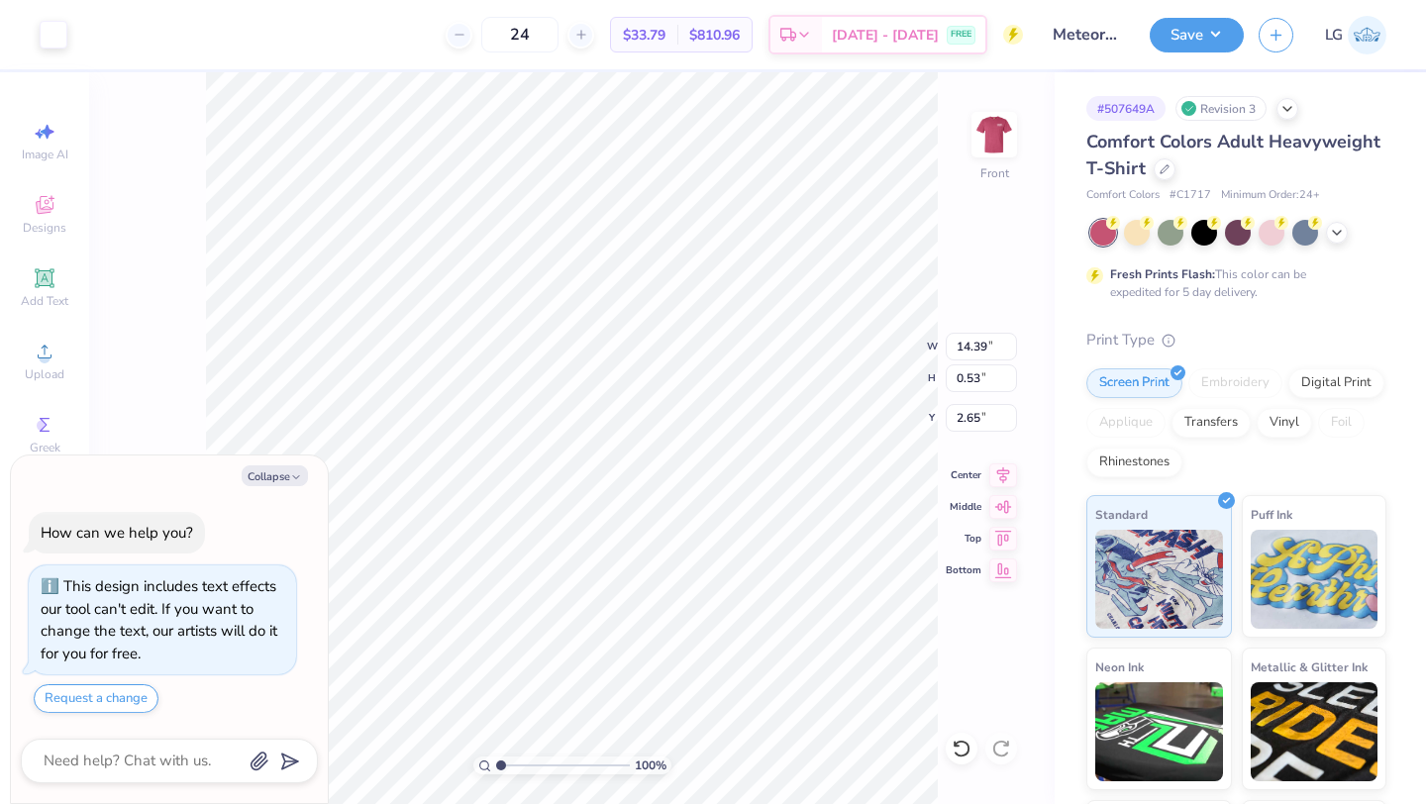
type textarea "x"
type input "2.74"
type textarea "x"
type input "14.13"
type input "0.52"
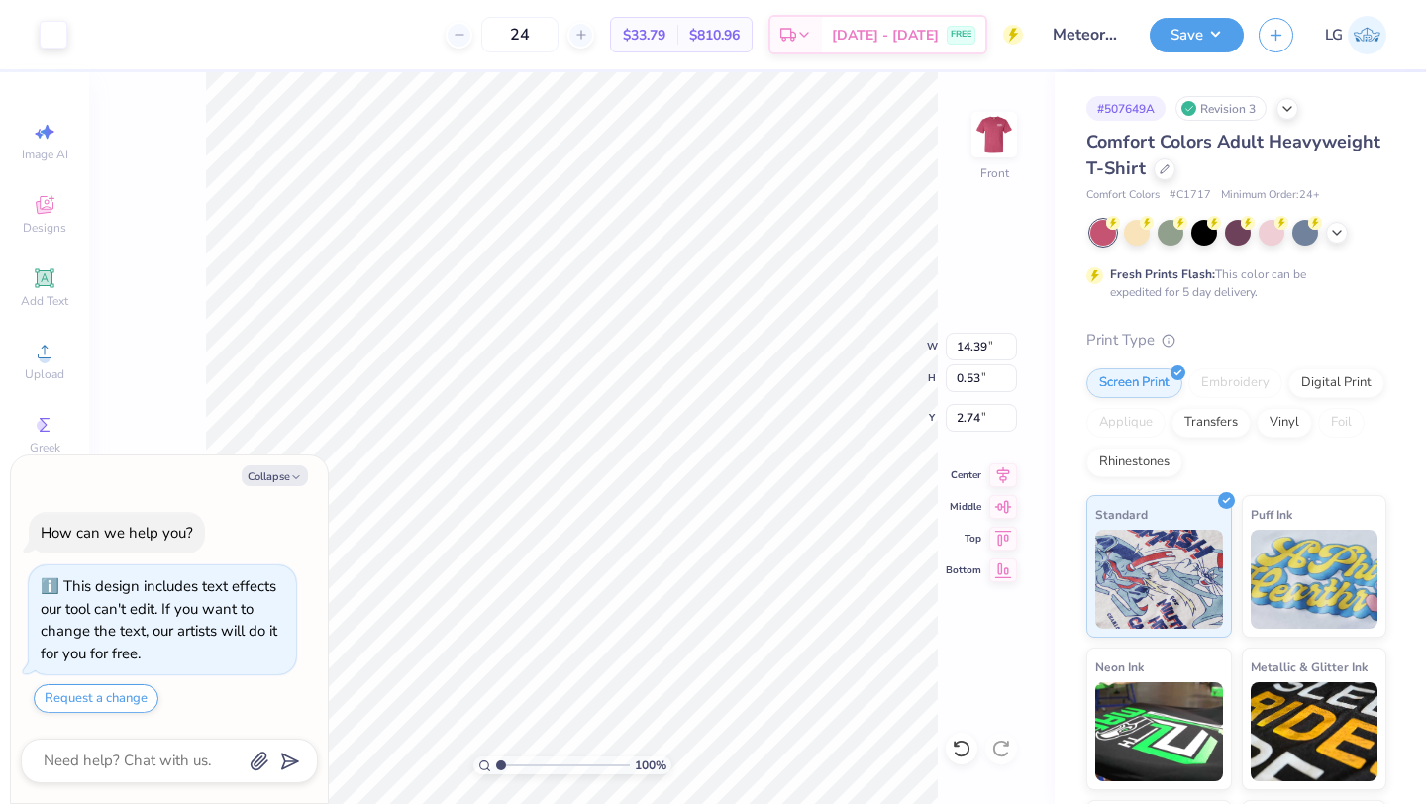
type input "2.75"
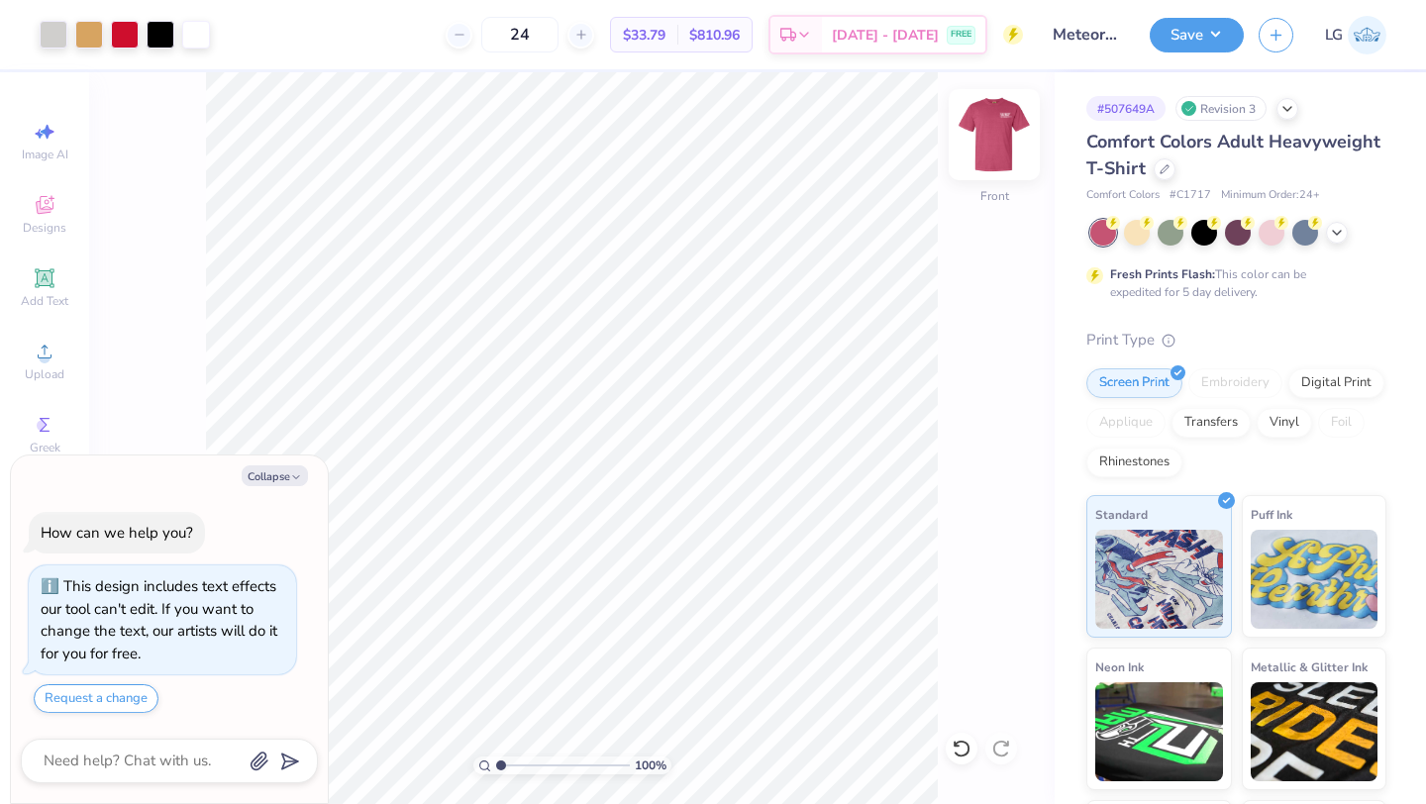
click at [987, 119] on img at bounding box center [994, 134] width 79 height 79
click at [987, 119] on img at bounding box center [995, 135] width 40 height 40
click at [1169, 30] on button "Save" at bounding box center [1197, 32] width 94 height 35
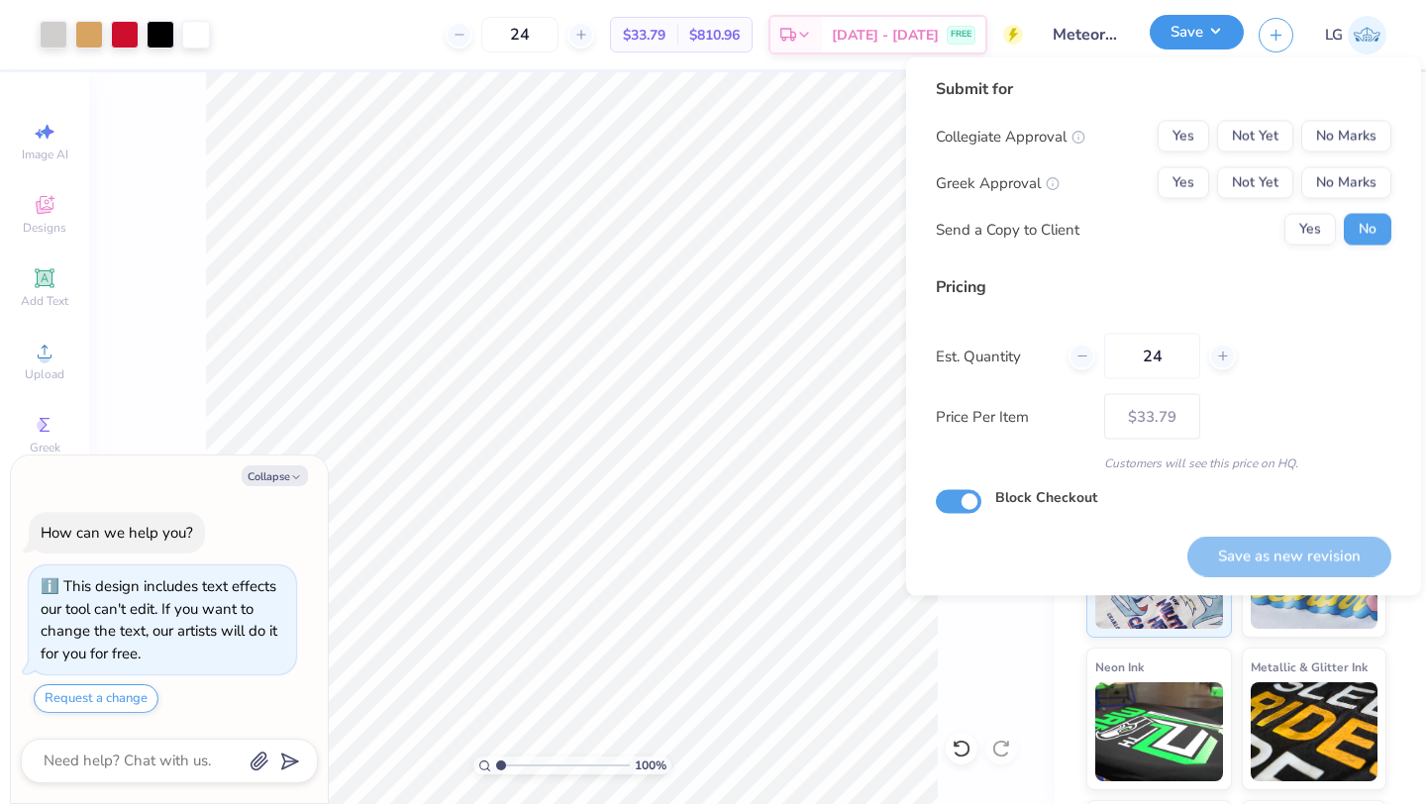
type textarea "x"
click at [1334, 139] on button "No Marks" at bounding box center [1346, 137] width 90 height 32
click at [1339, 204] on div "Collegiate Approval Yes Not Yet No Marks Greek Approval Yes Not Yet No Marks Se…" at bounding box center [1164, 183] width 456 height 125
click at [1352, 180] on button "No Marks" at bounding box center [1346, 183] width 90 height 32
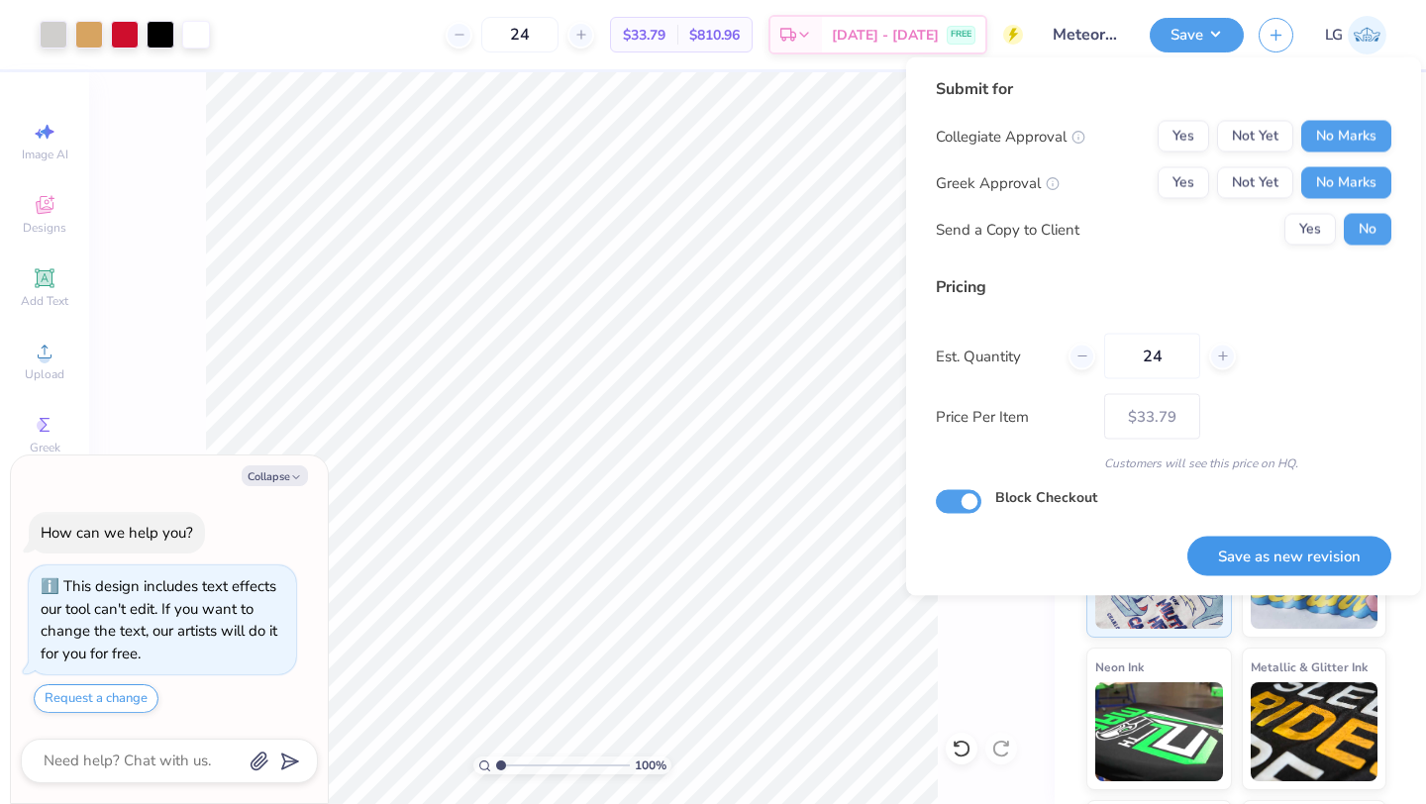
click at [1274, 554] on button "Save as new revision" at bounding box center [1290, 556] width 204 height 41
type input "$33.79"
type textarea "x"
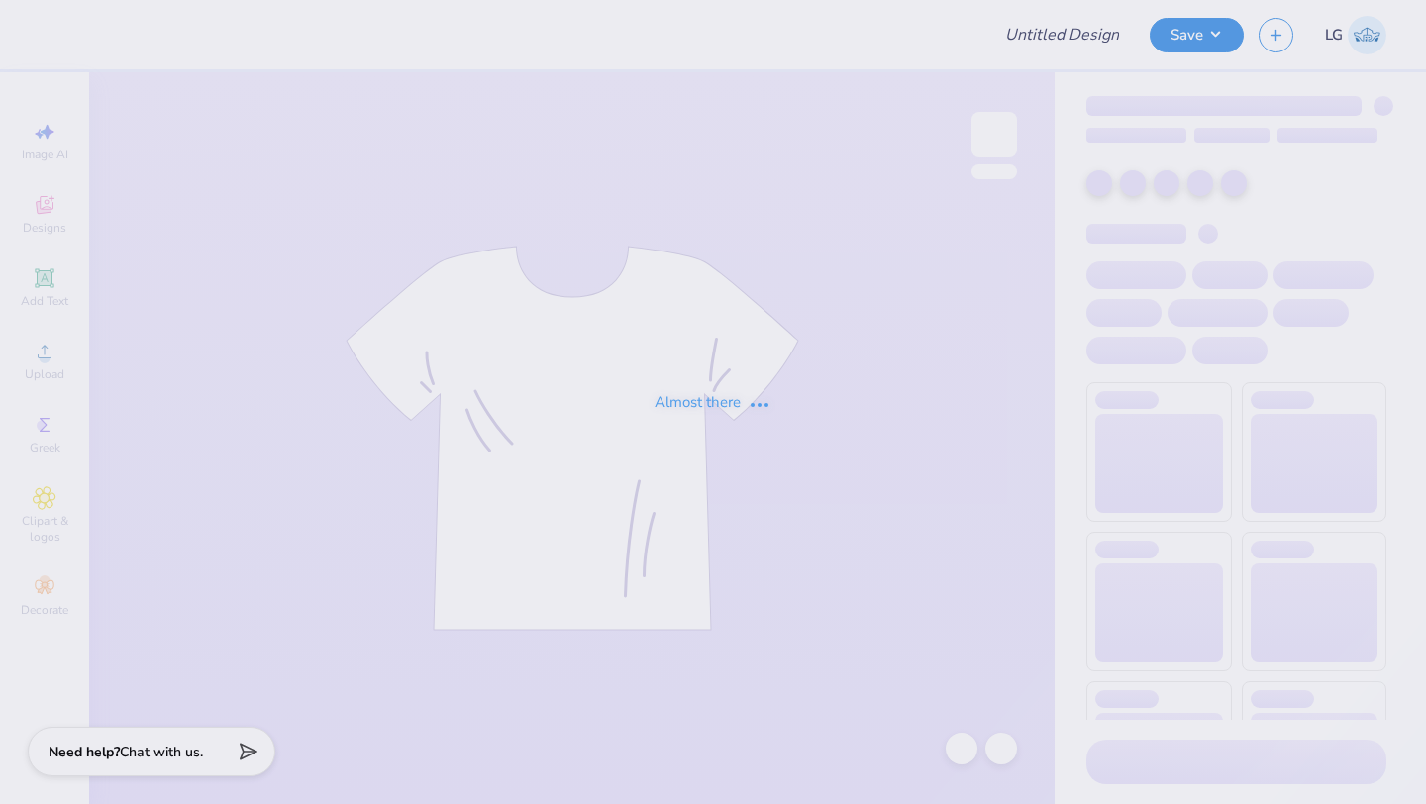
type input "Meteorology Chapter"
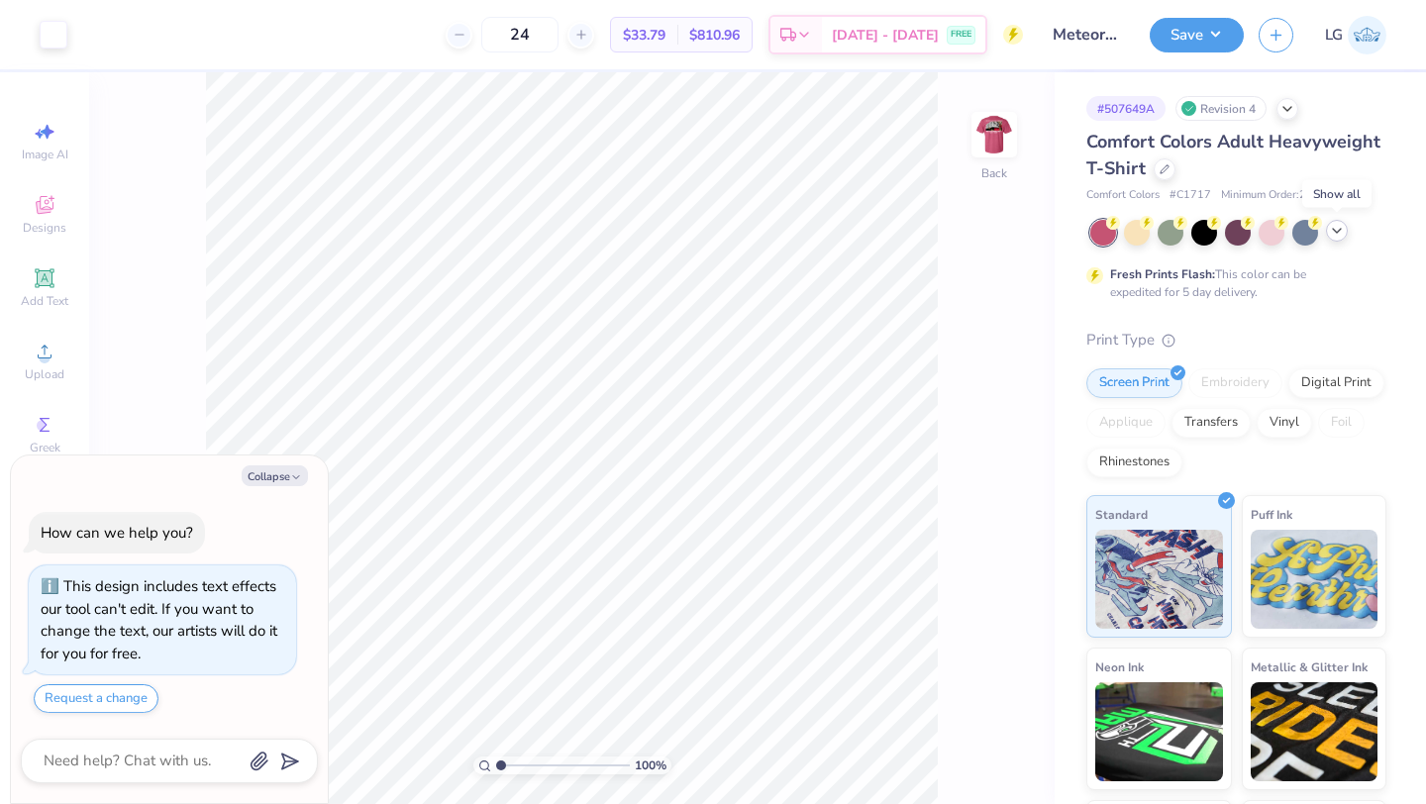
click at [1339, 231] on icon at bounding box center [1337, 231] width 16 height 16
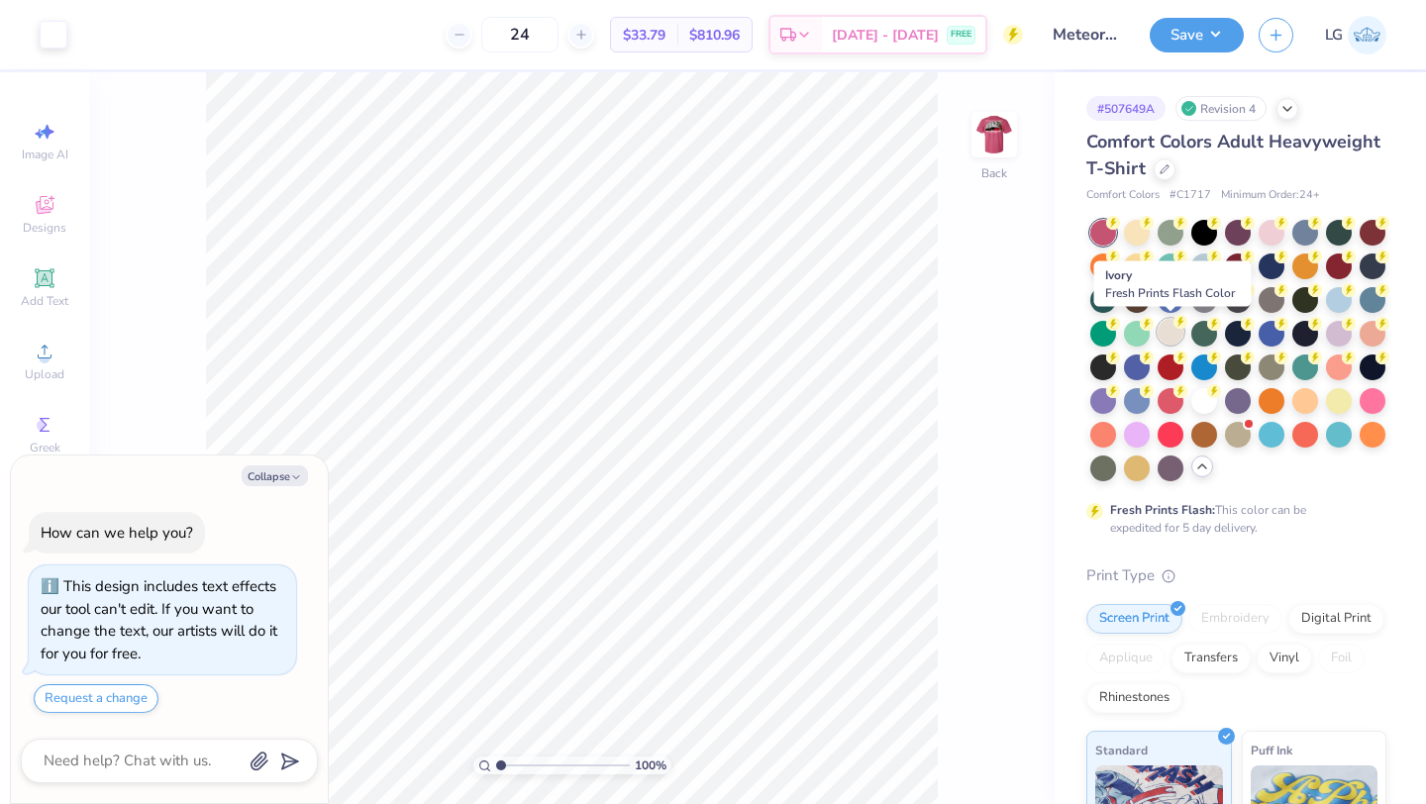
click at [1163, 333] on div at bounding box center [1171, 332] width 26 height 26
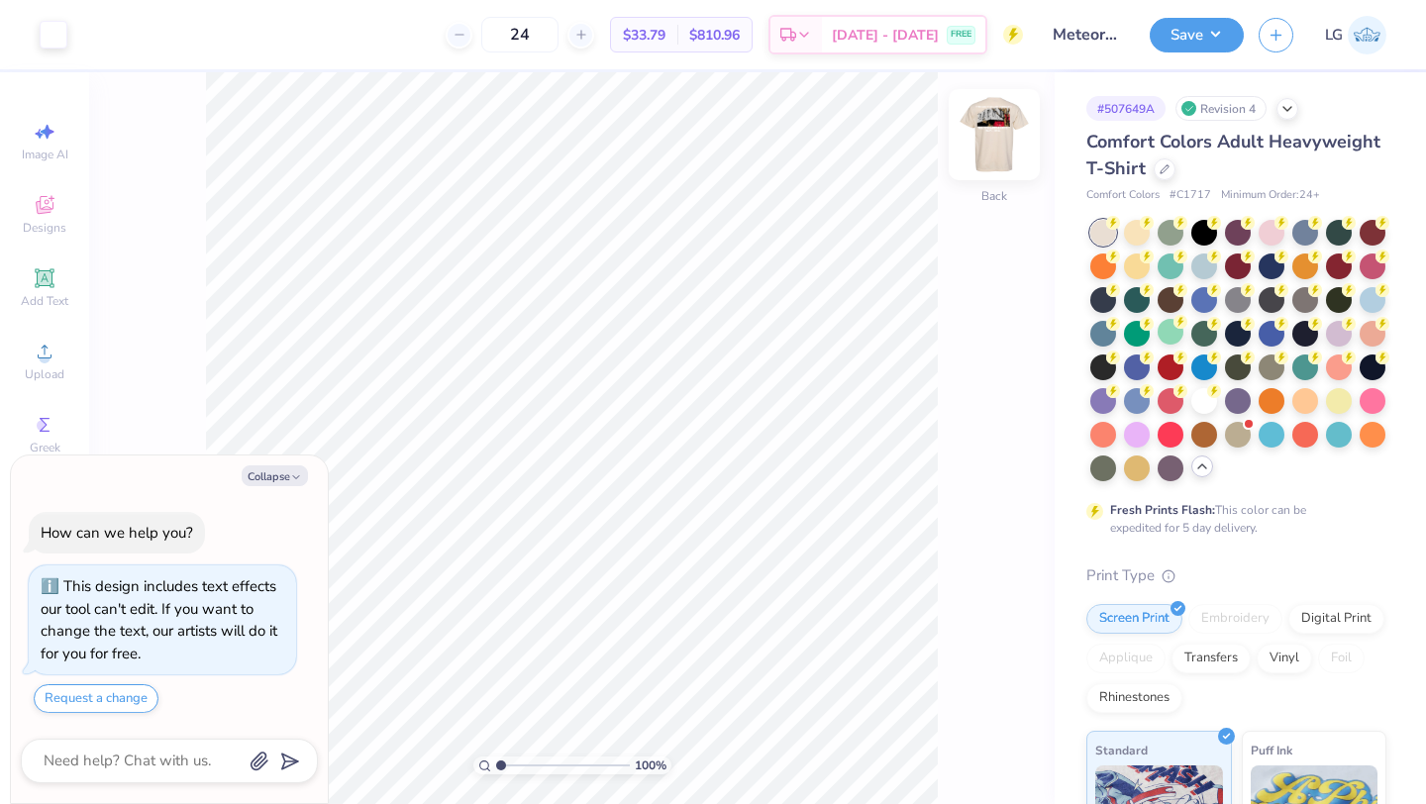
click at [1000, 148] on img at bounding box center [994, 134] width 79 height 79
click at [204, 32] on div at bounding box center [196, 33] width 28 height 28
type textarea "x"
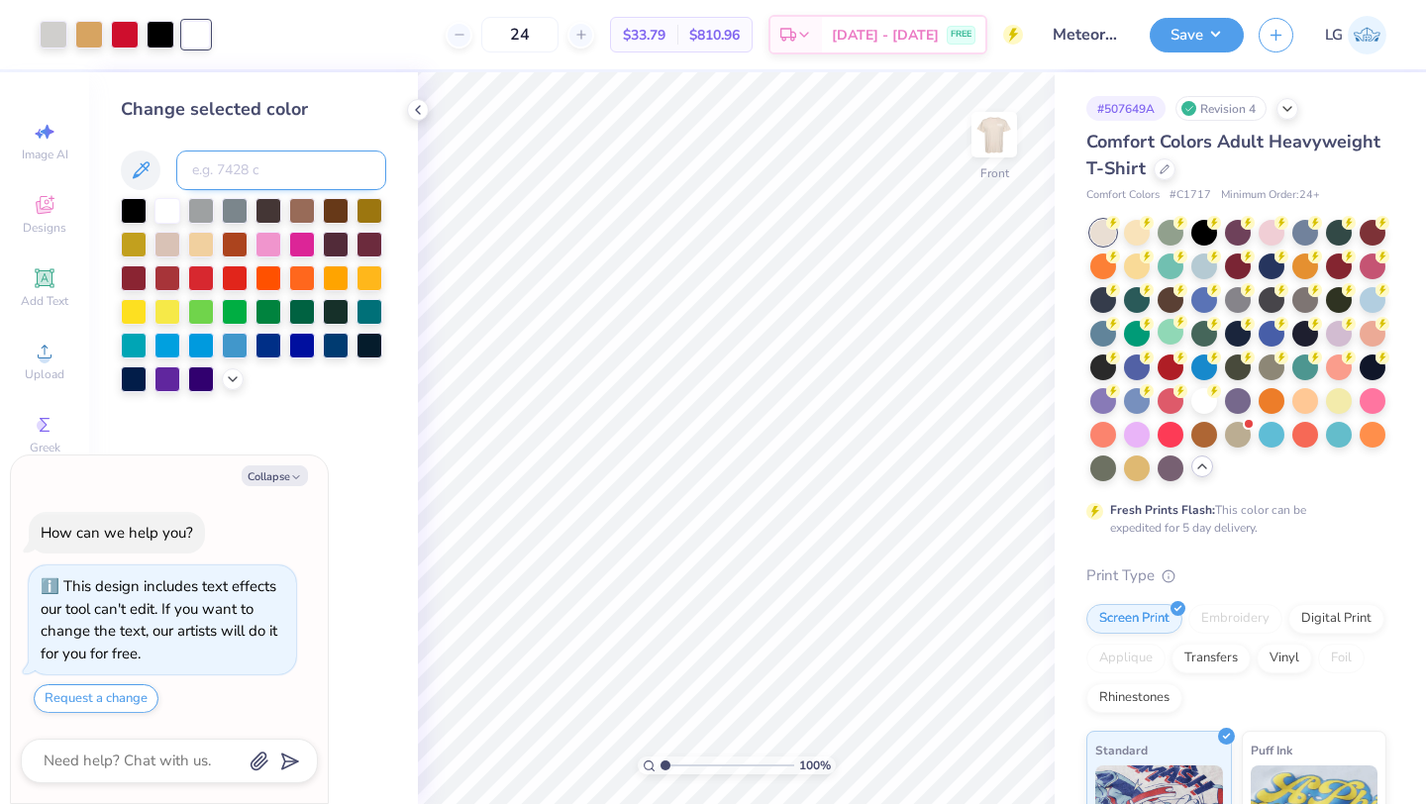
click at [233, 167] on input at bounding box center [281, 171] width 210 height 40
type input "186"
click at [990, 142] on img at bounding box center [994, 134] width 79 height 79
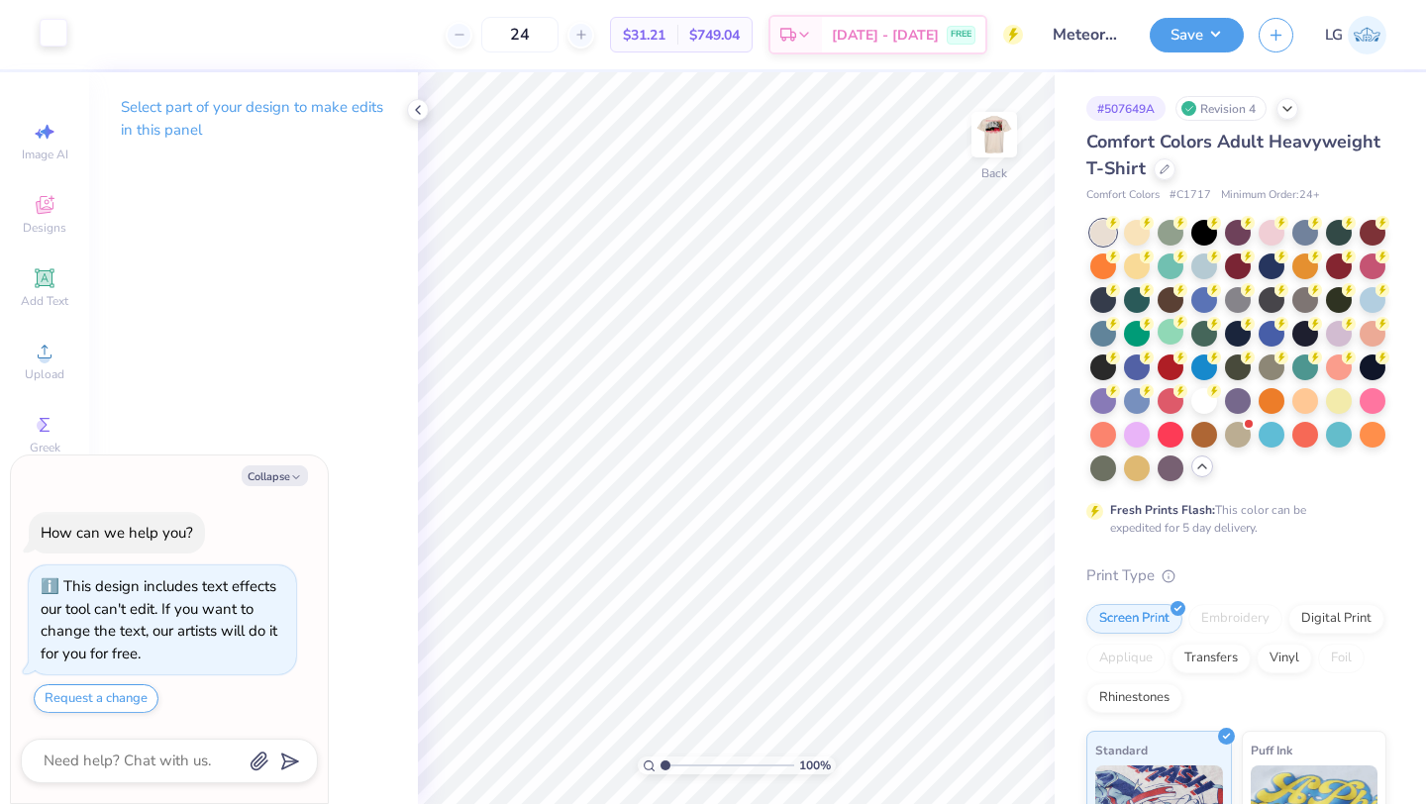
click at [42, 39] on div at bounding box center [54, 33] width 28 height 28
type textarea "x"
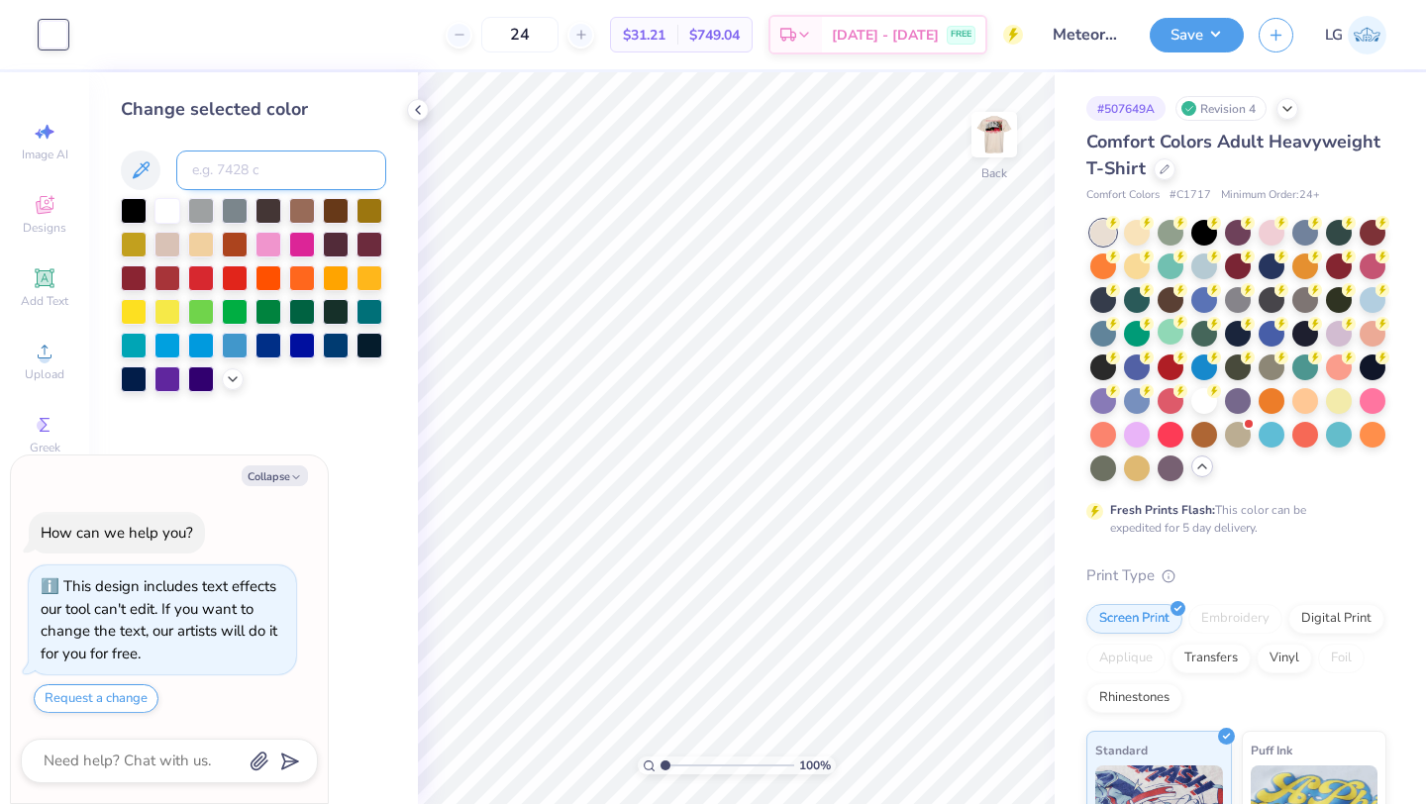
click at [251, 158] on input at bounding box center [281, 171] width 210 height 40
type input "186"
type textarea "x"
click at [1189, 23] on button "Save" at bounding box center [1197, 32] width 94 height 35
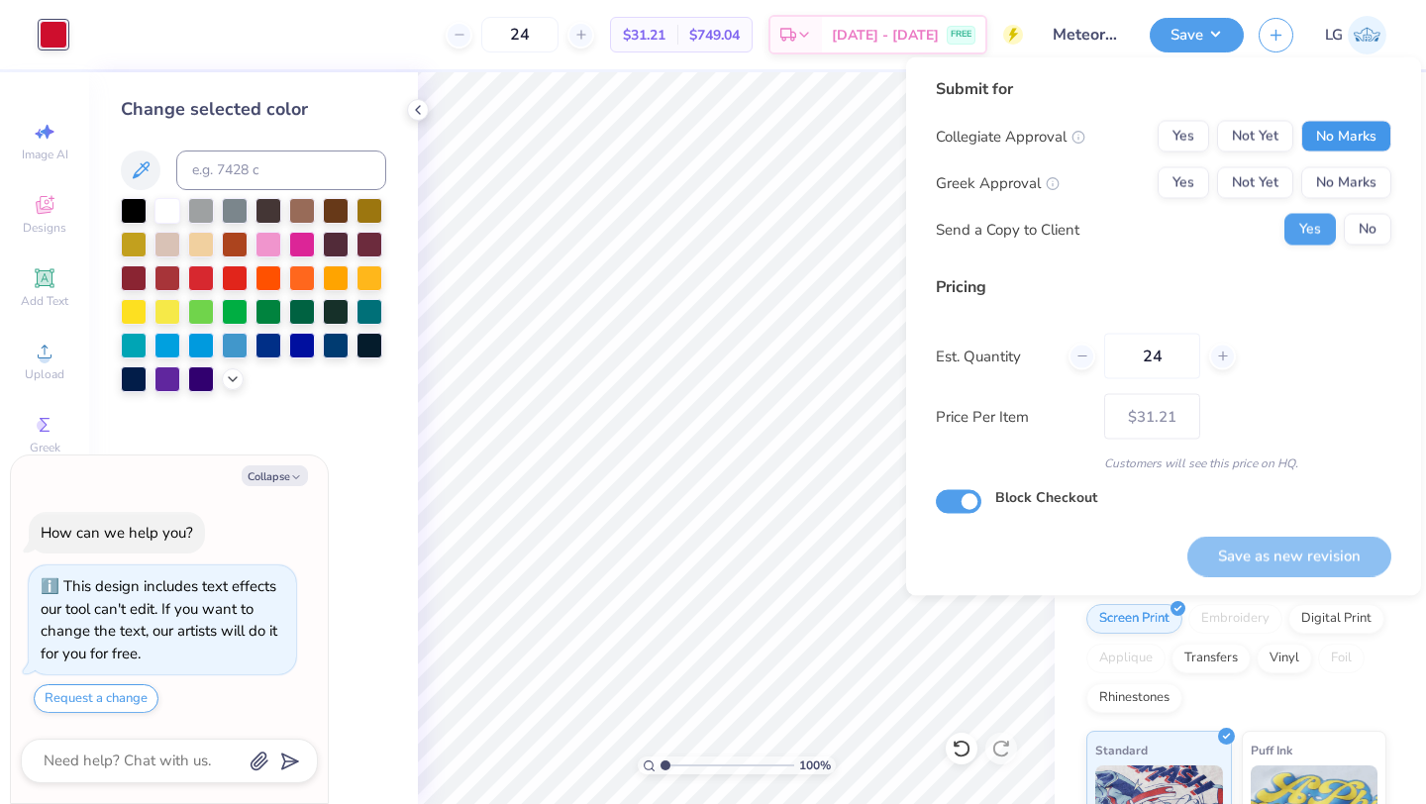
click at [1341, 130] on button "No Marks" at bounding box center [1346, 137] width 90 height 32
click at [1341, 176] on button "No Marks" at bounding box center [1346, 183] width 90 height 32
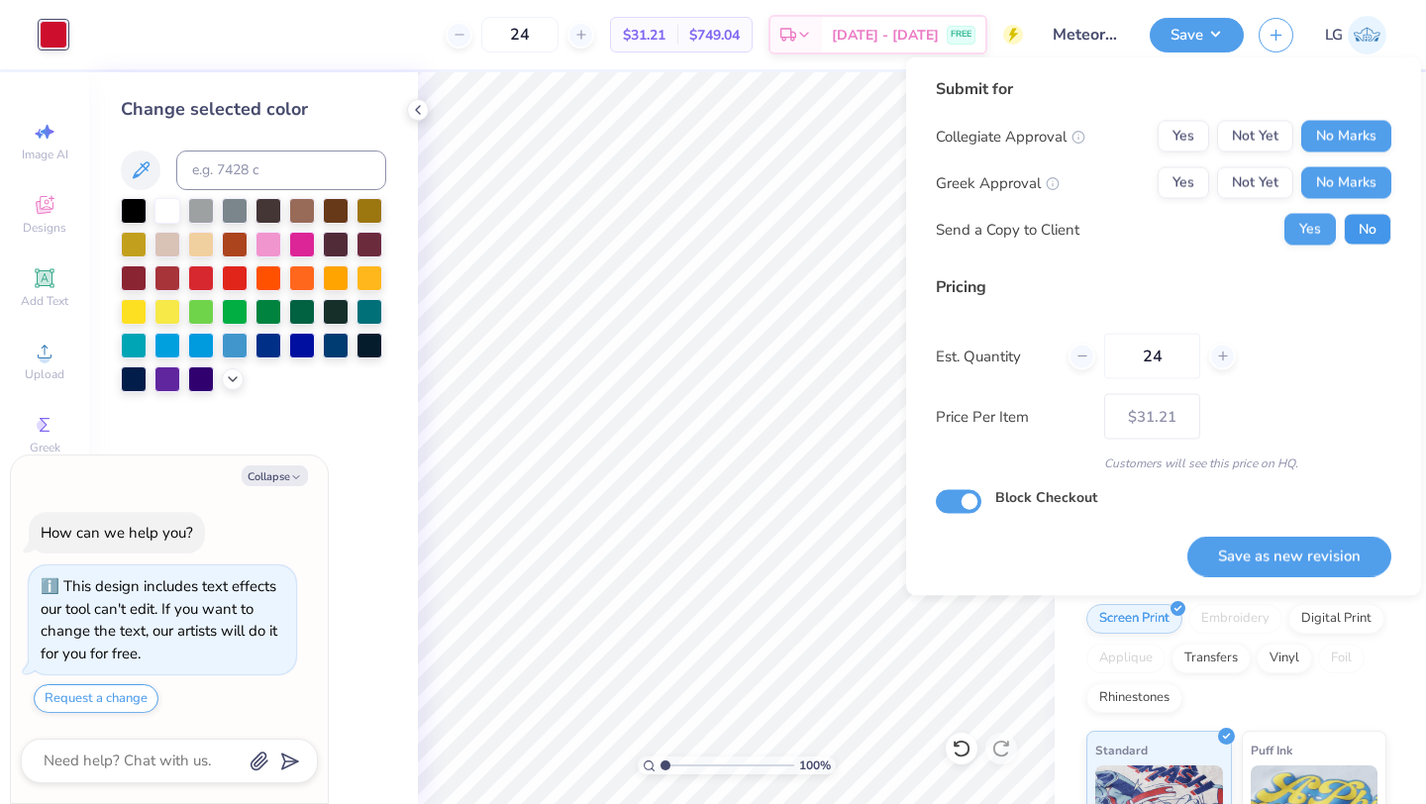
click at [1360, 232] on button "No" at bounding box center [1368, 230] width 48 height 32
type textarea "x"
click at [1275, 548] on button "Save as new revision" at bounding box center [1290, 556] width 204 height 41
type input "$31.21"
type textarea "x"
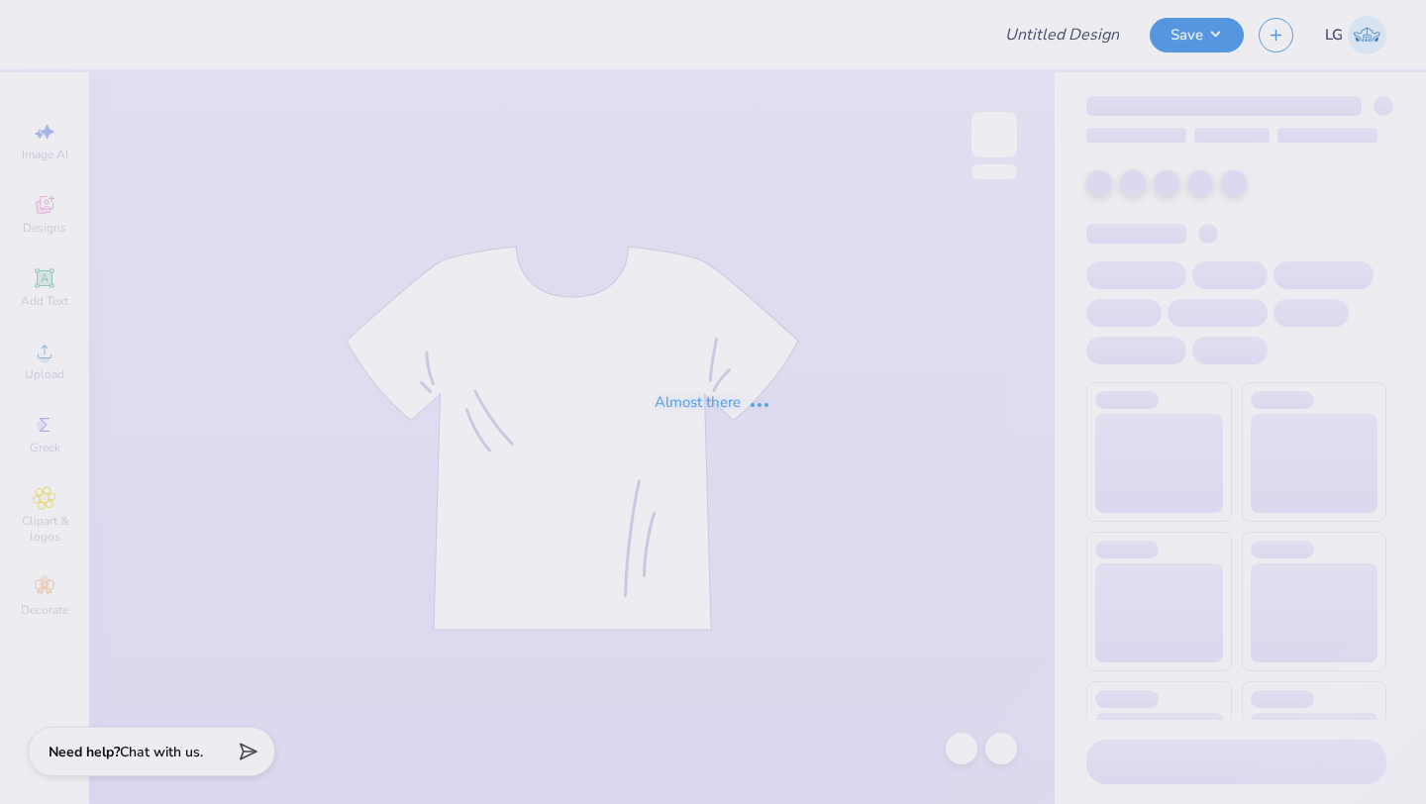
type input "Unforeseen Sixteen"
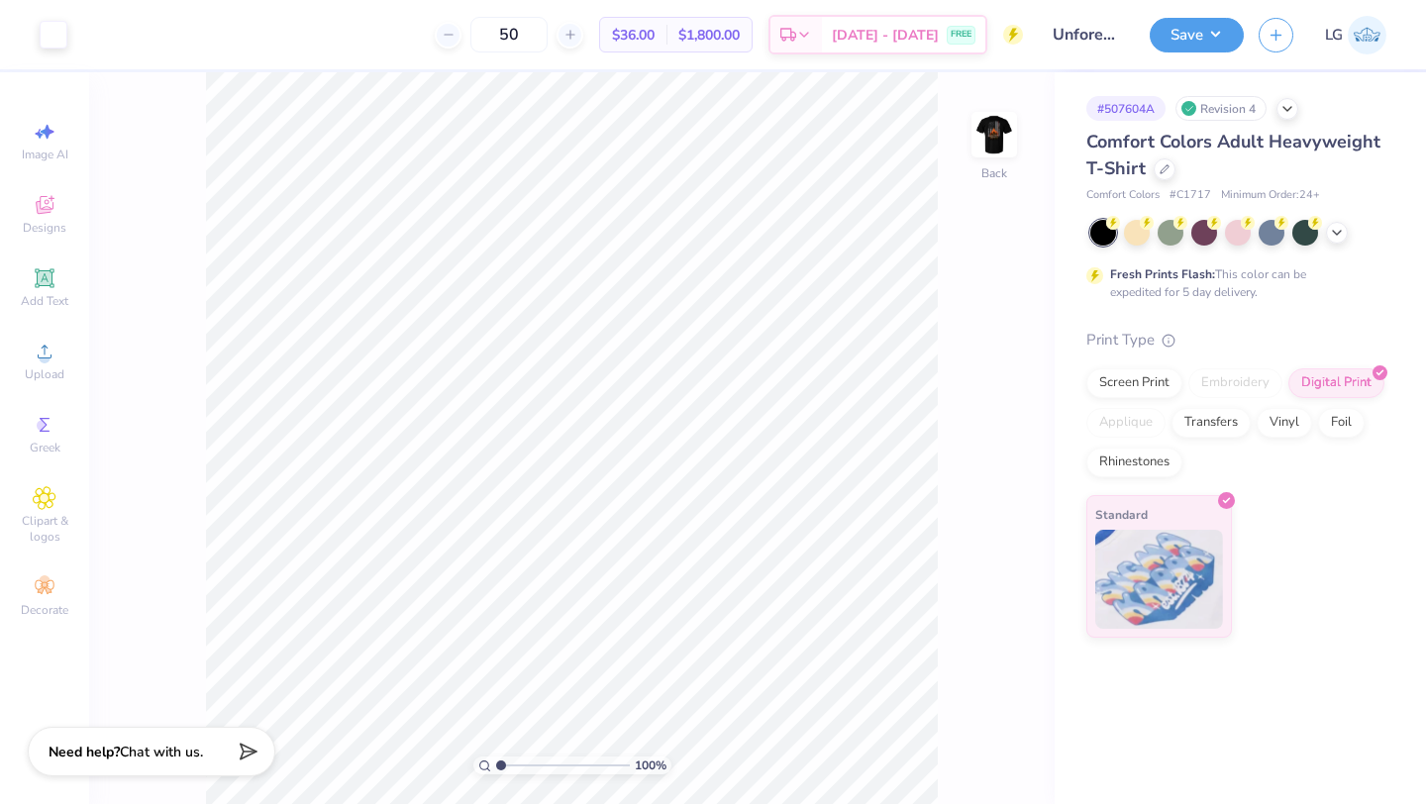
click at [972, 146] on div at bounding box center [995, 135] width 46 height 46
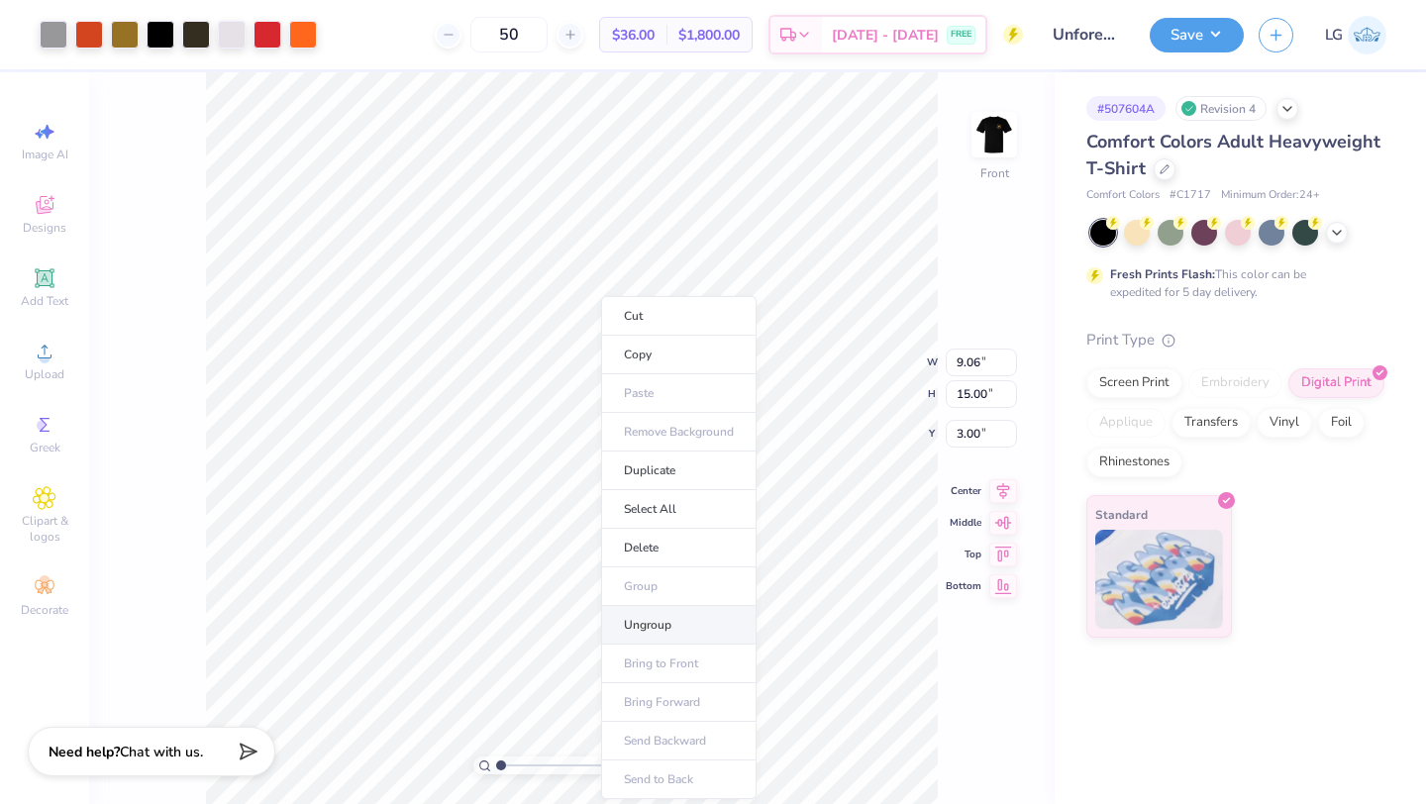
click at [698, 626] on li "Ungroup" at bounding box center [678, 625] width 155 height 39
